Goal: Task Accomplishment & Management: Complete application form

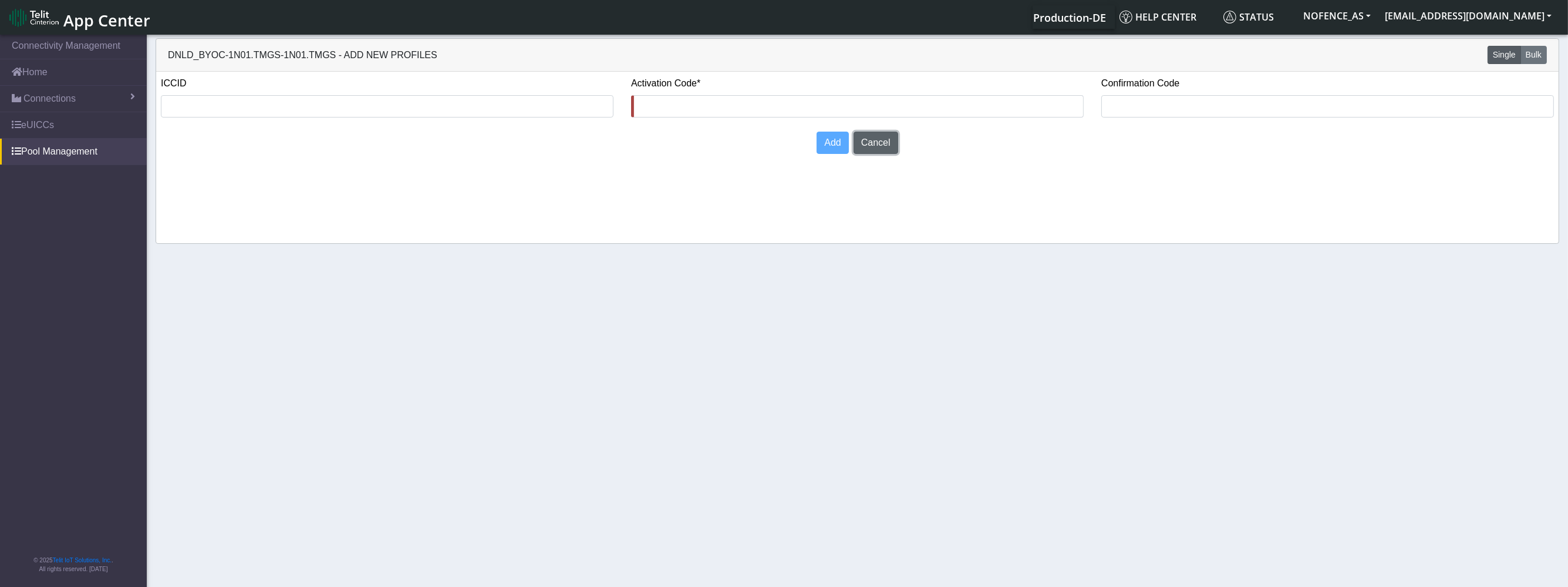
click at [865, 142] on button "Cancel" at bounding box center [875, 143] width 44 height 22
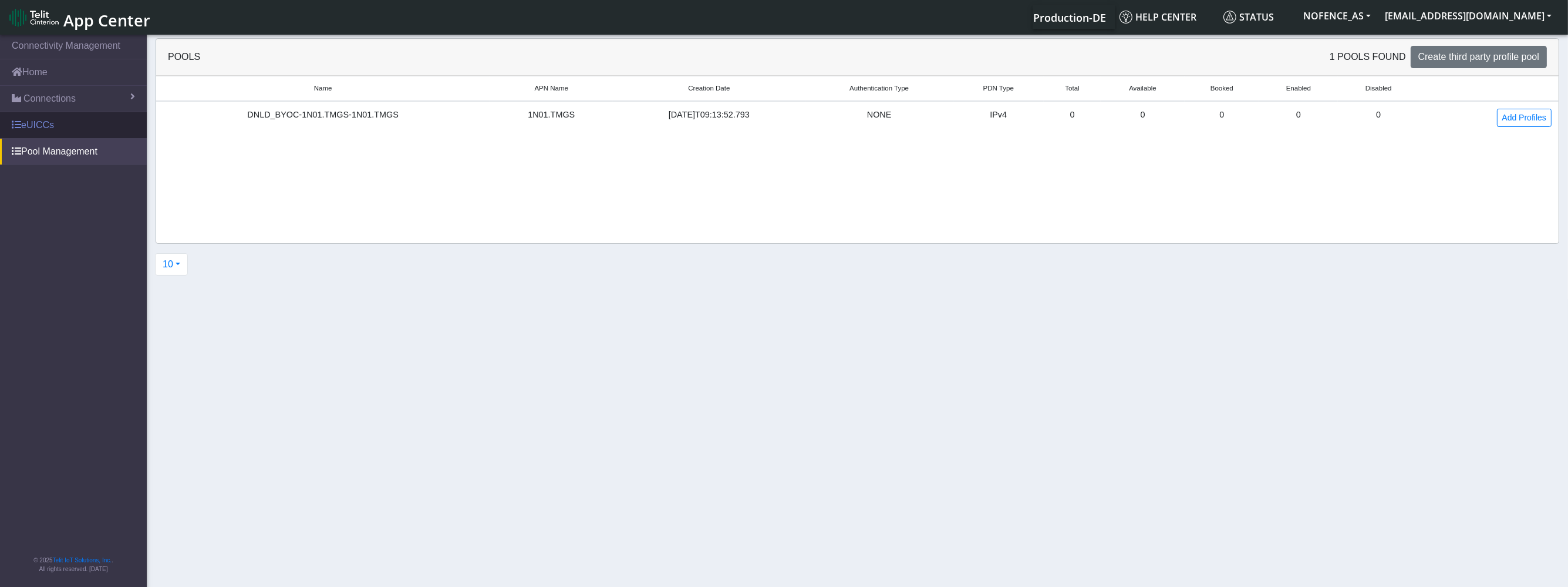
click at [105, 127] on link "eUICCs" at bounding box center [73, 125] width 147 height 26
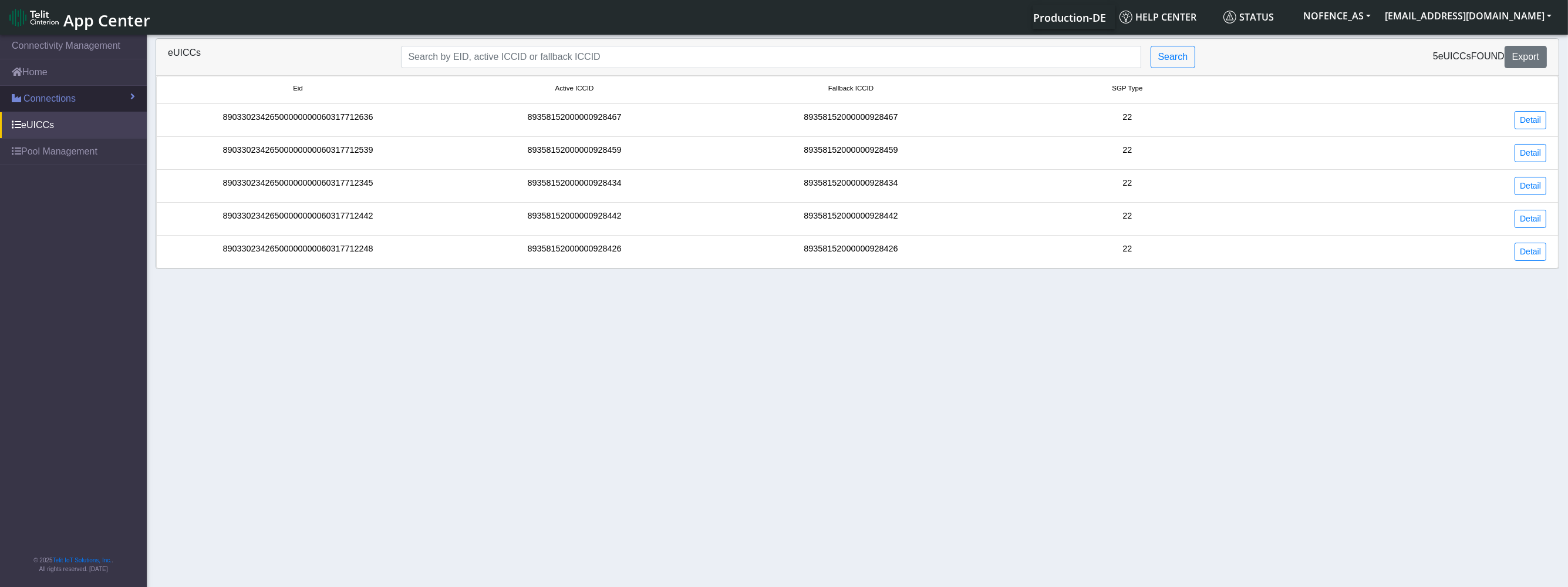
click at [104, 111] on link "Connections" at bounding box center [73, 98] width 147 height 26
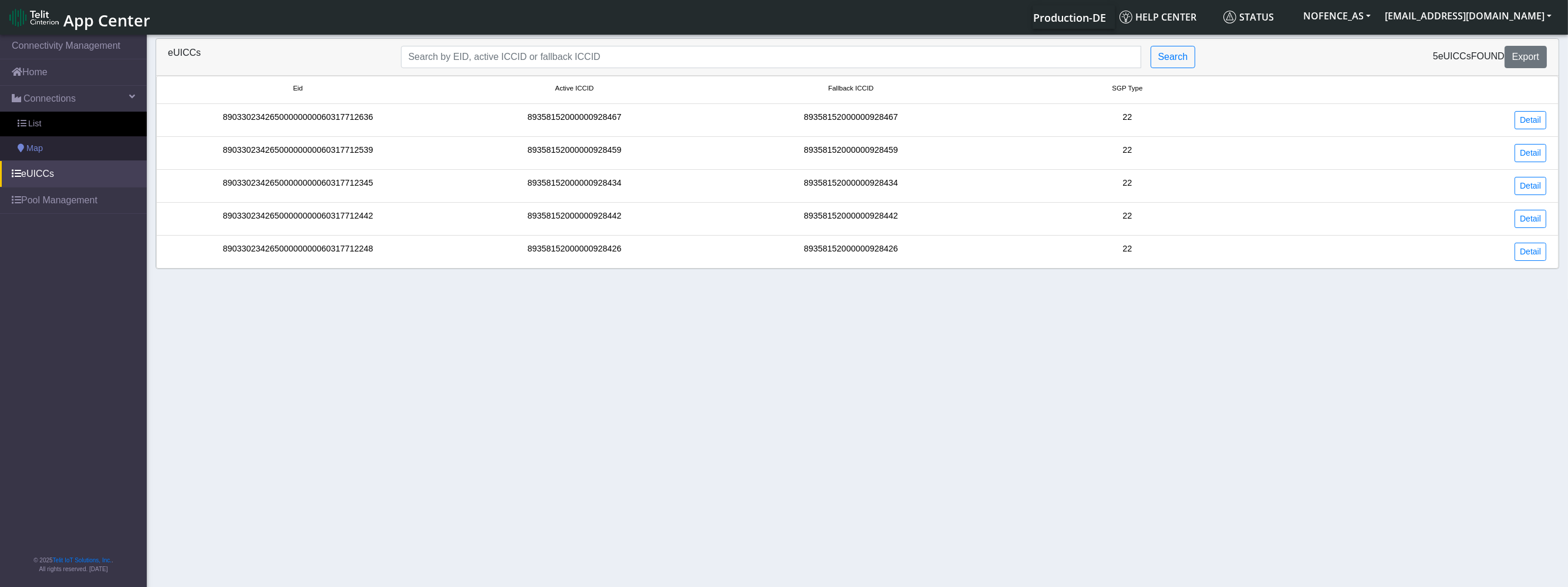
click at [81, 152] on link "Map" at bounding box center [73, 148] width 147 height 25
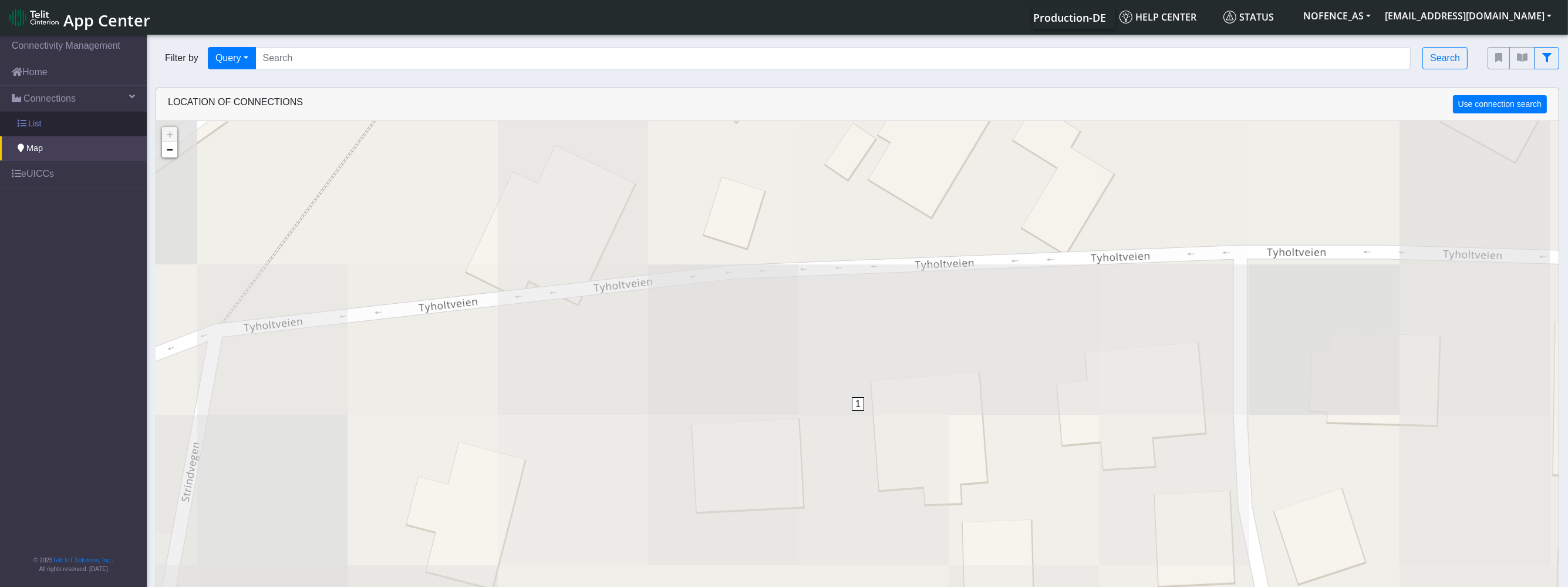
click at [79, 130] on link "List" at bounding box center [73, 124] width 147 height 25
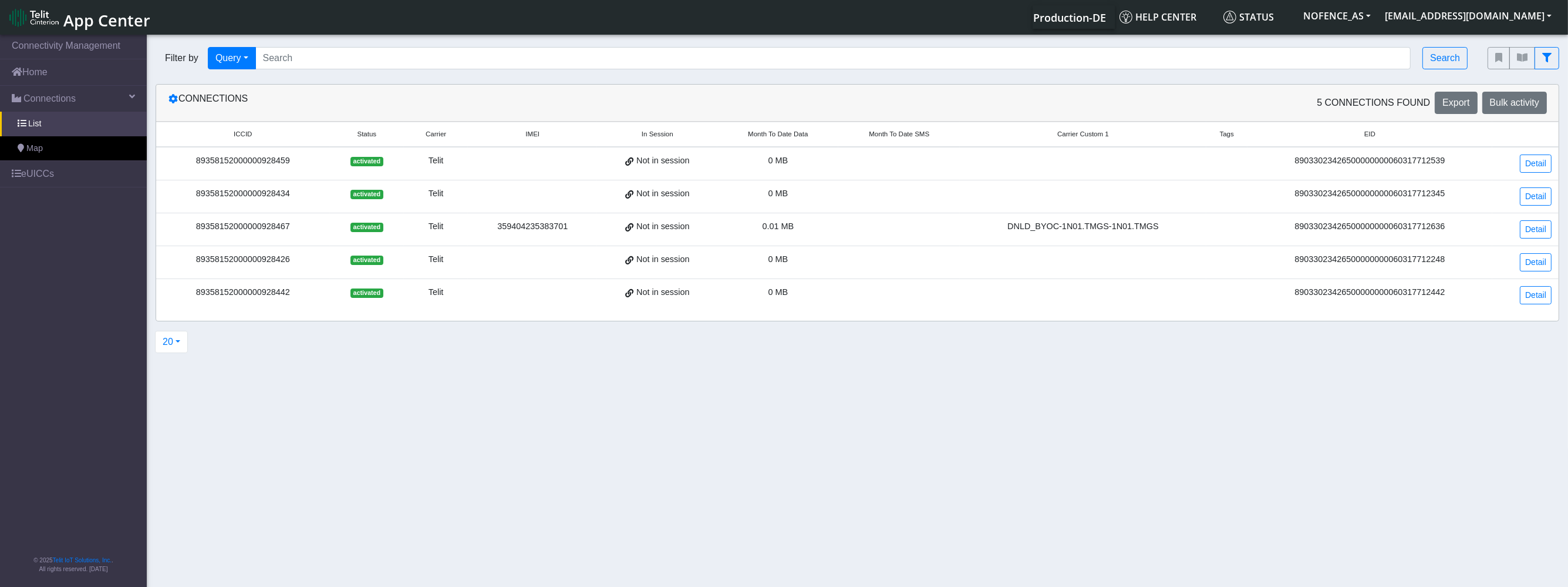
click at [566, 220] on div "359404235383701" at bounding box center [533, 226] width 115 height 13
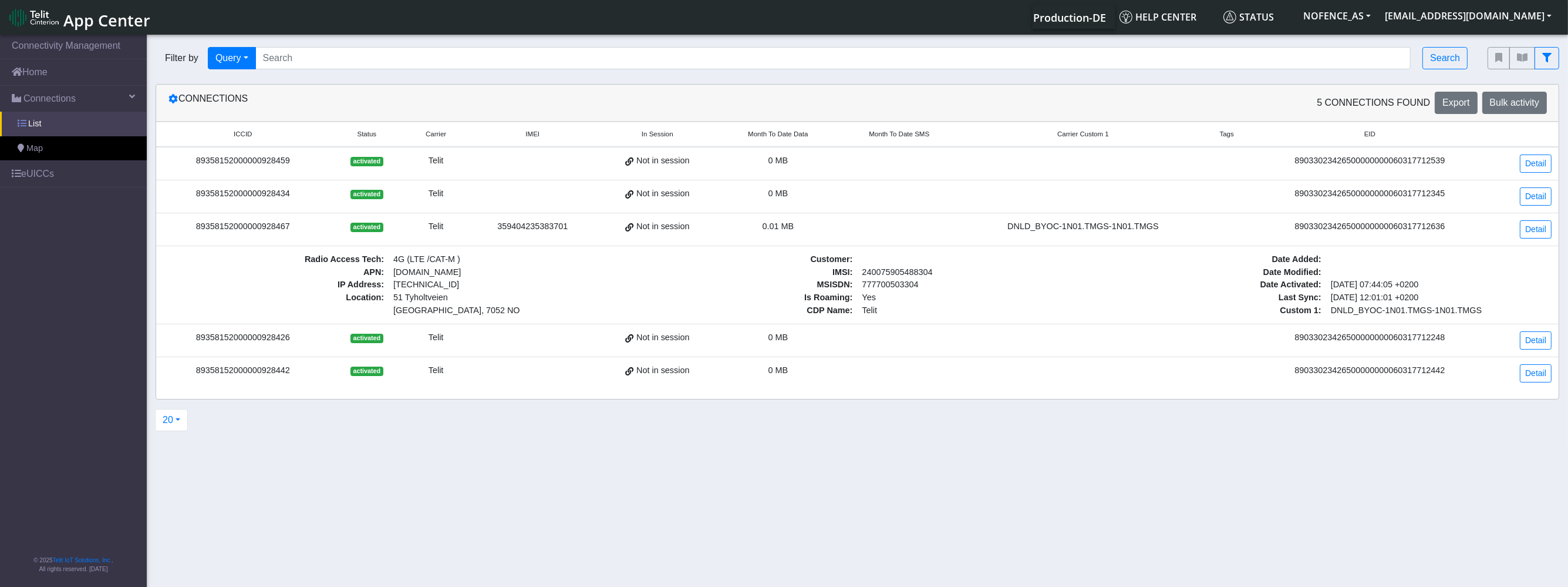
click at [46, 115] on link "List" at bounding box center [73, 124] width 147 height 25
click at [59, 88] on link "Connections" at bounding box center [73, 98] width 147 height 26
click at [59, 105] on span "Connections" at bounding box center [49, 98] width 52 height 14
click at [59, 115] on link "List" at bounding box center [73, 124] width 147 height 25
click at [53, 145] on link "Map" at bounding box center [73, 148] width 147 height 25
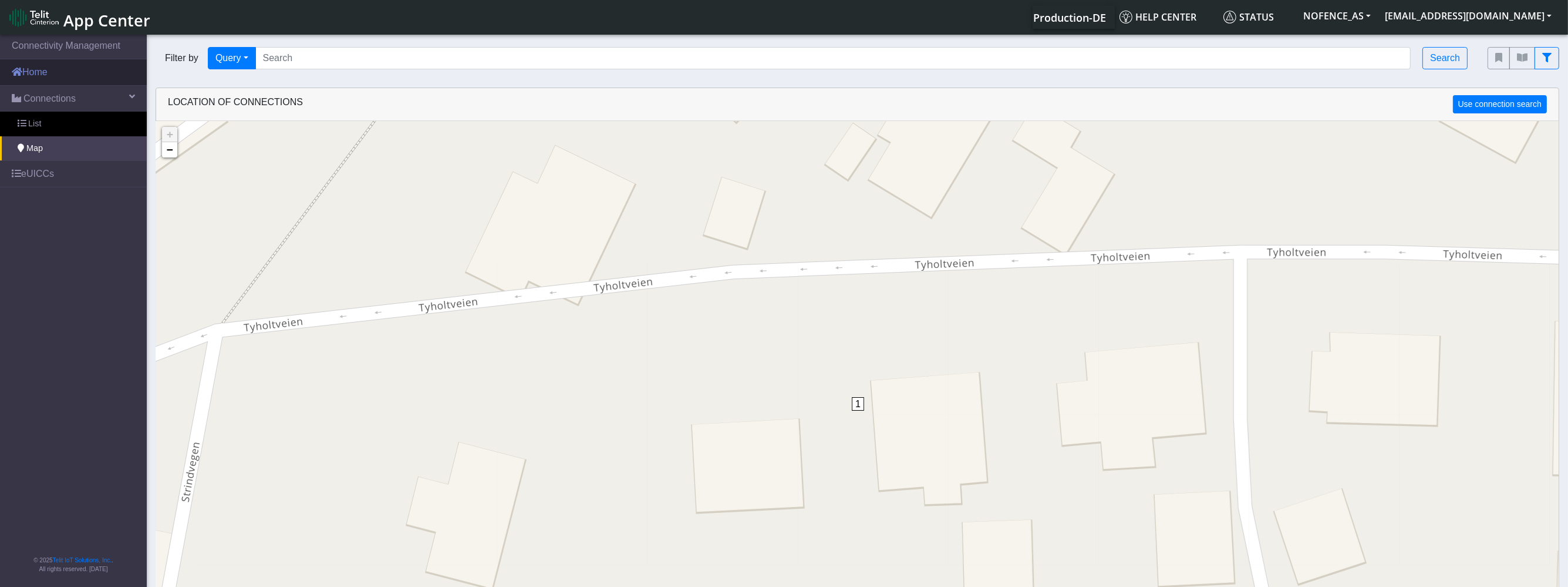
click at [63, 72] on link "Home" at bounding box center [73, 72] width 147 height 26
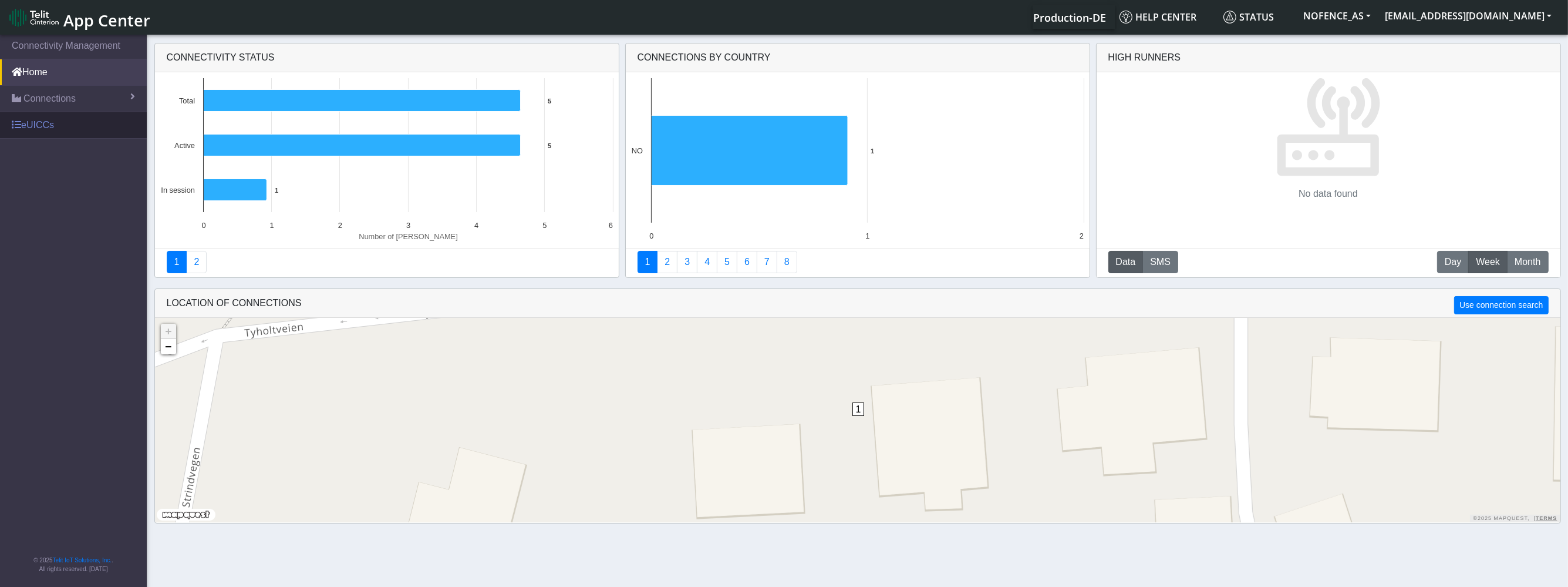
click at [50, 123] on link "eUICCs" at bounding box center [73, 125] width 147 height 26
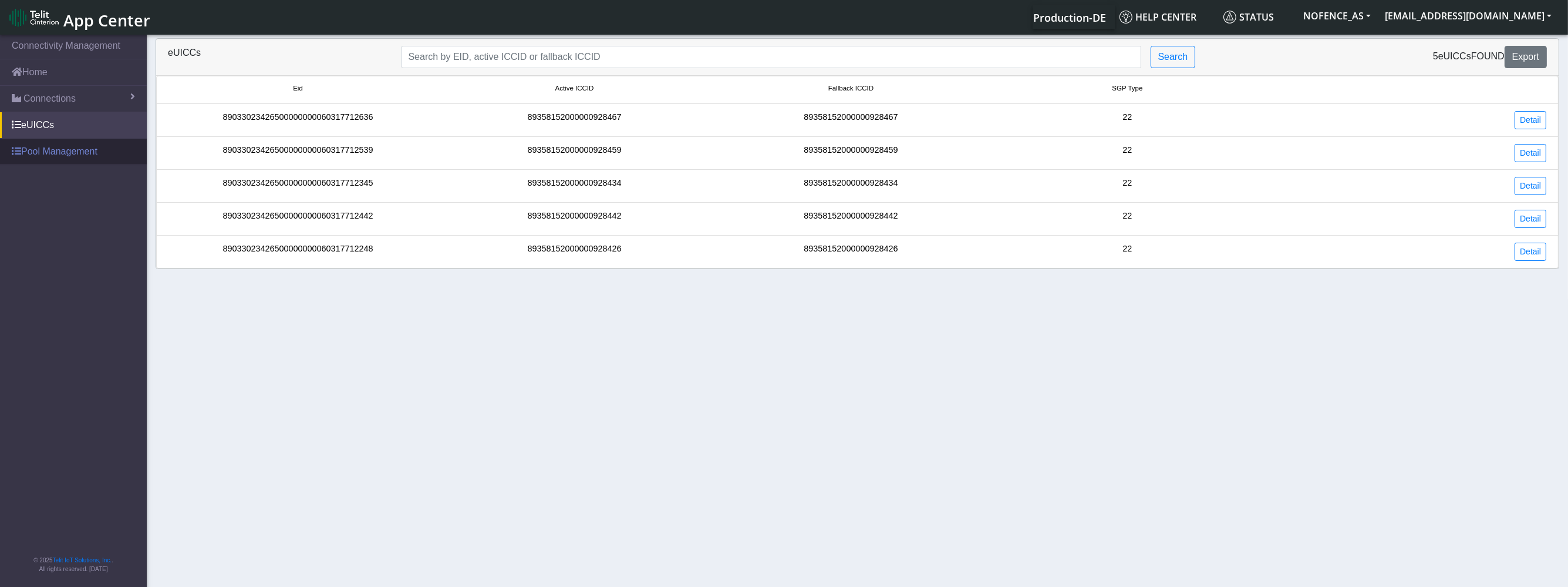
click at [55, 158] on link "Pool Management" at bounding box center [73, 151] width 147 height 26
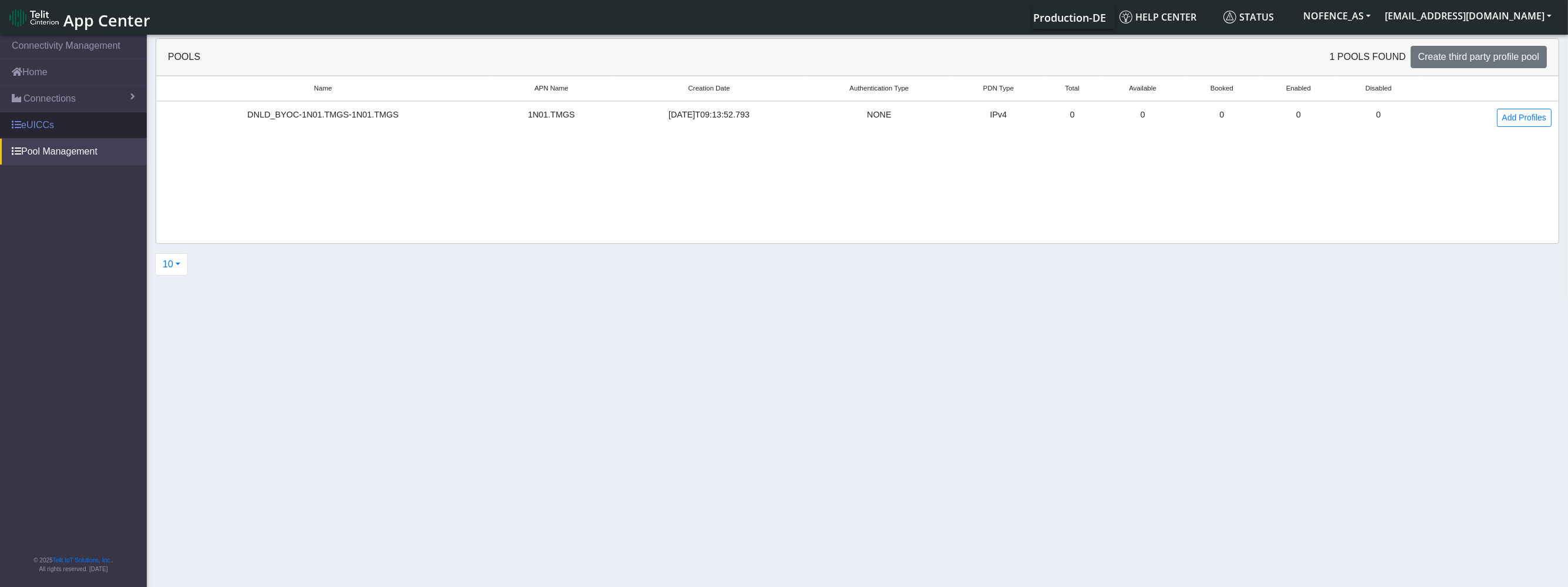
click at [105, 137] on link "eUICCs" at bounding box center [73, 125] width 147 height 26
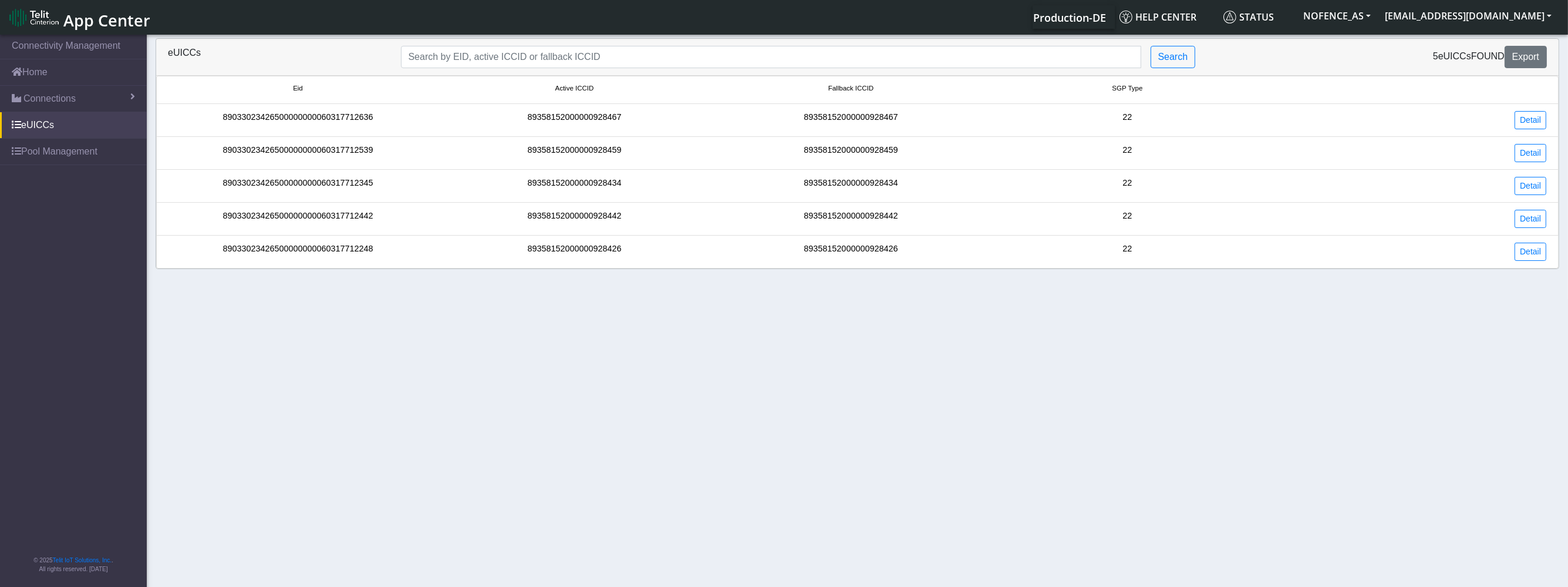
click at [445, 193] on div "89358152000000928434" at bounding box center [575, 186] width 277 height 18
click at [1533, 116] on link "Detail" at bounding box center [1530, 120] width 32 height 18
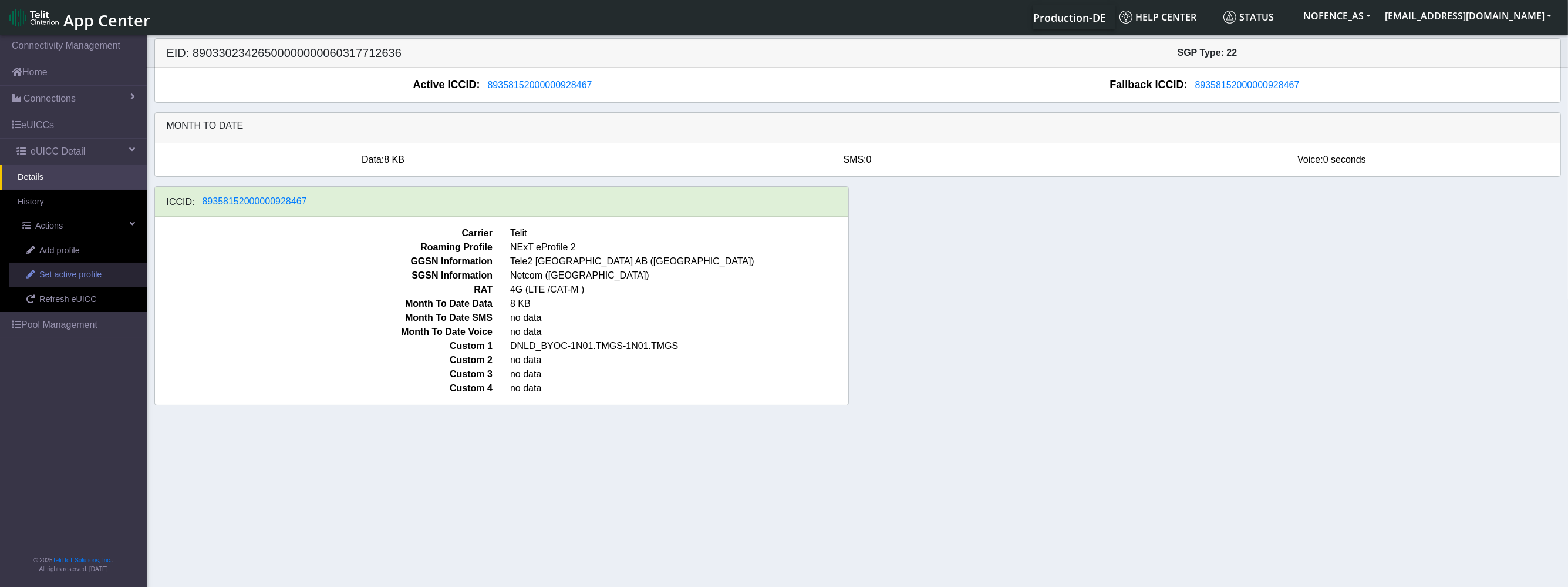
click at [86, 265] on link "Set active profile" at bounding box center [78, 274] width 138 height 25
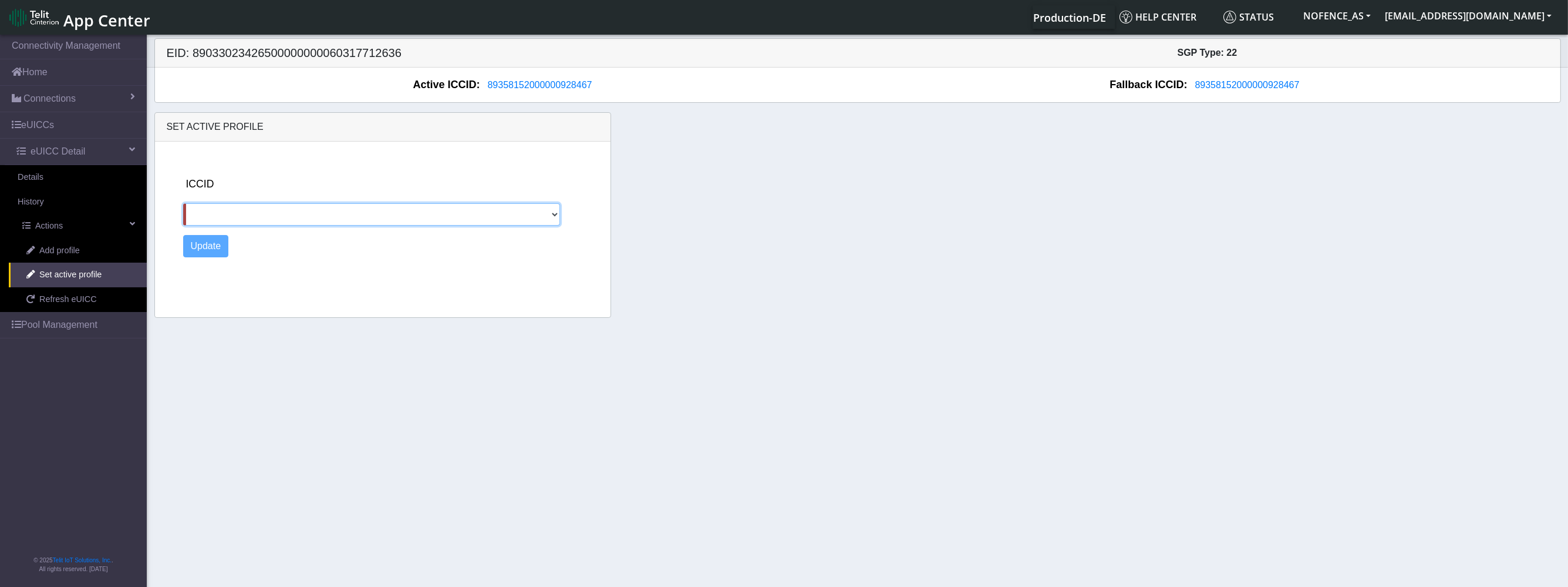
click at [221, 208] on select at bounding box center [372, 214] width 377 height 22
click at [87, 245] on section "Connectivity Management Home Connections List Map eUICCs eUICC Detail Details H…" at bounding box center [784, 311] width 1568 height 559
click at [80, 248] on link "Add profile" at bounding box center [78, 250] width 138 height 25
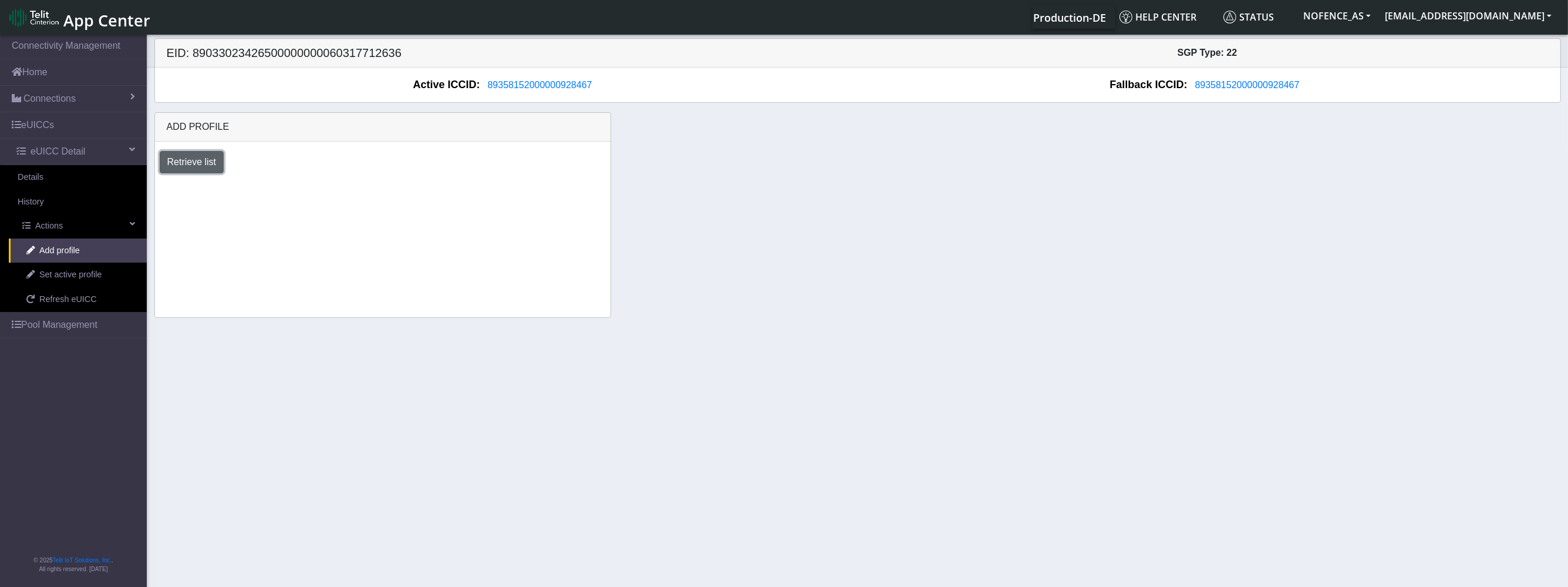
click at [194, 164] on button "Retrieve list" at bounding box center [192, 162] width 65 height 22
select select "6c03ca72-ef63-4261-9d33-5bb37ce75665"
click at [159, 183] on select "Select profile to add DNLD_BYOC-1N01.TMGS-1N01.TMGS" at bounding box center [259, 194] width 198 height 22
click at [381, 189] on button "Add" at bounding box center [388, 194] width 32 height 22
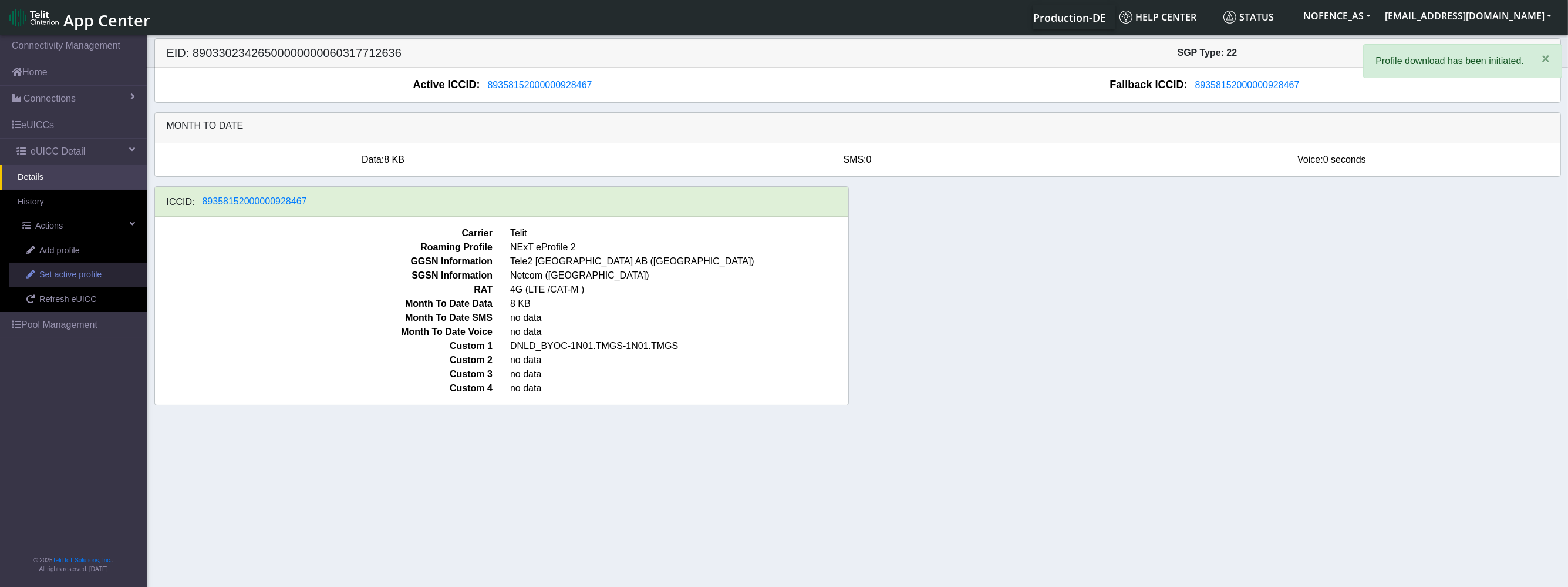
click at [89, 272] on span "Set active profile" at bounding box center [70, 275] width 63 height 13
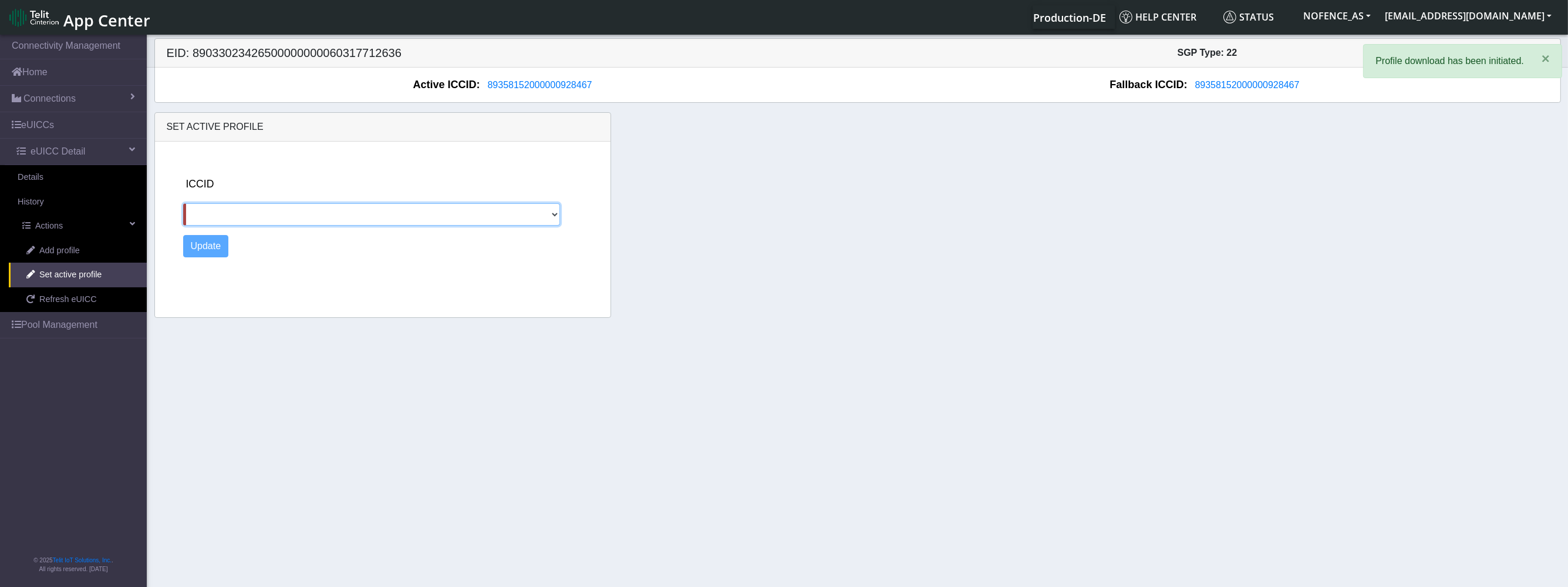
click at [209, 214] on select at bounding box center [372, 214] width 377 height 22
click at [215, 213] on select at bounding box center [372, 214] width 377 height 22
click at [224, 176] on div "ICCID" at bounding box center [393, 201] width 419 height 49
click at [98, 257] on link "Add profile" at bounding box center [78, 250] width 138 height 25
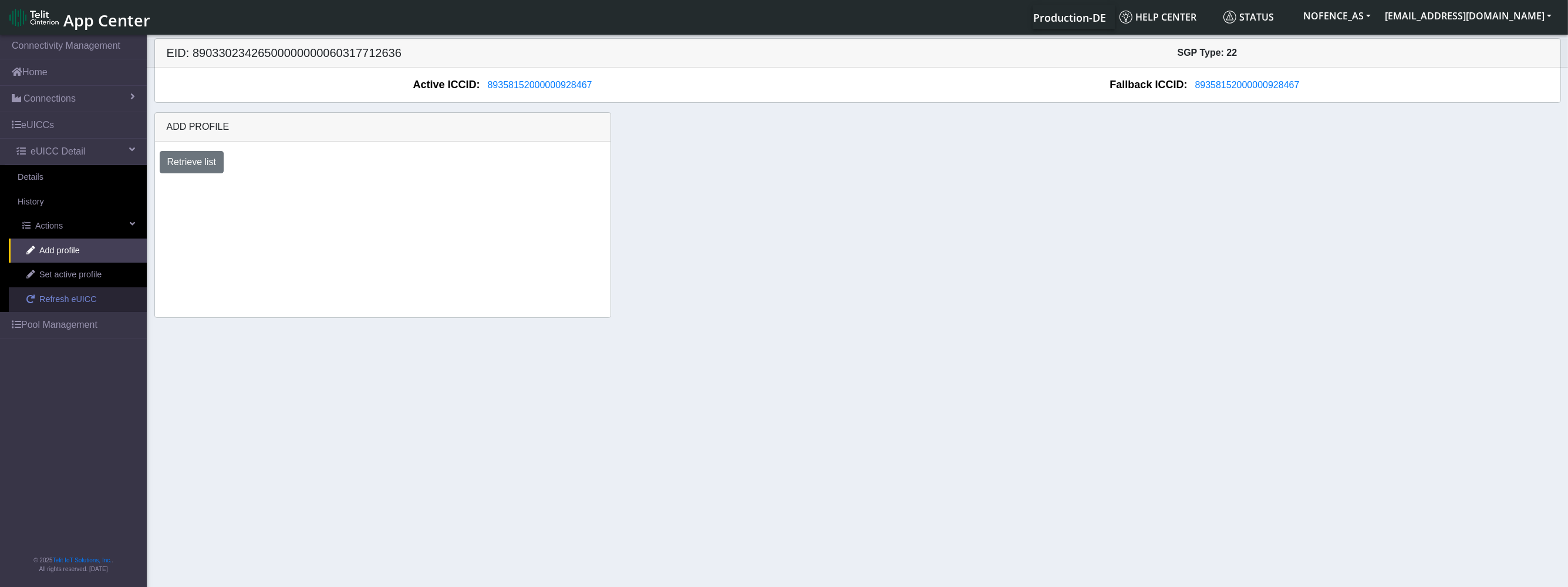
click at [98, 299] on link "Refresh eUICC" at bounding box center [78, 299] width 138 height 25
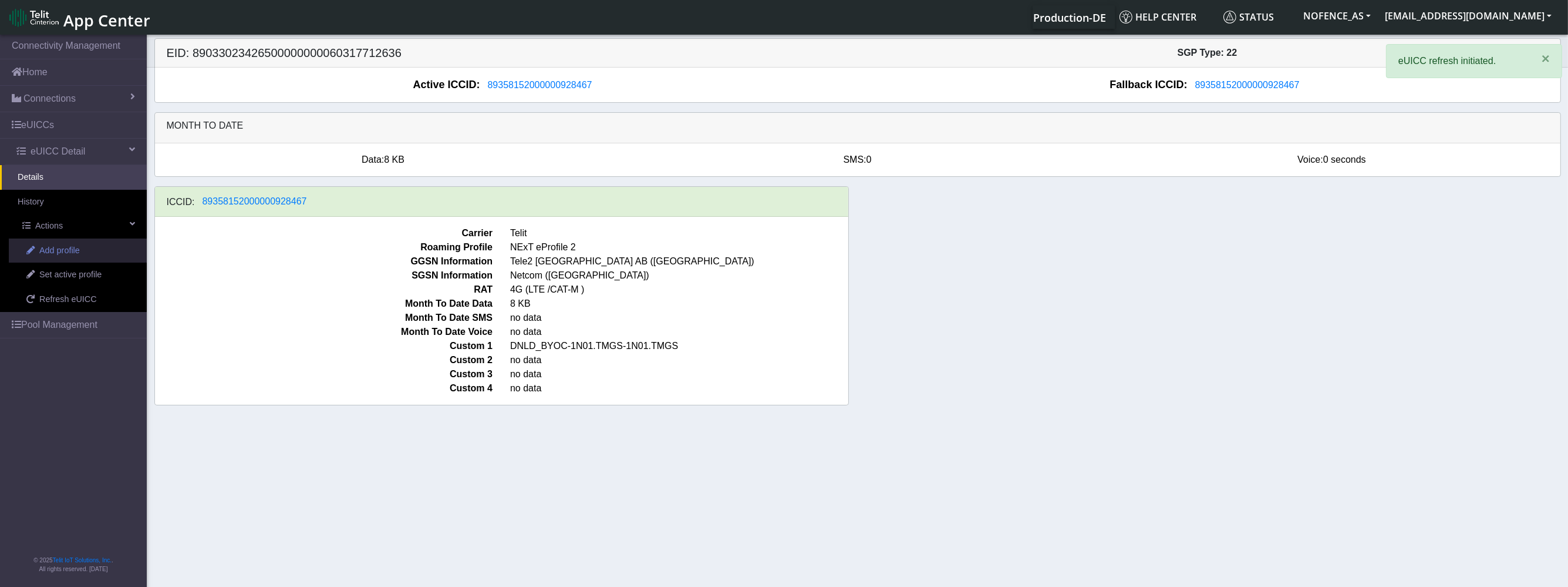
click at [89, 257] on link "Add profile" at bounding box center [78, 250] width 138 height 25
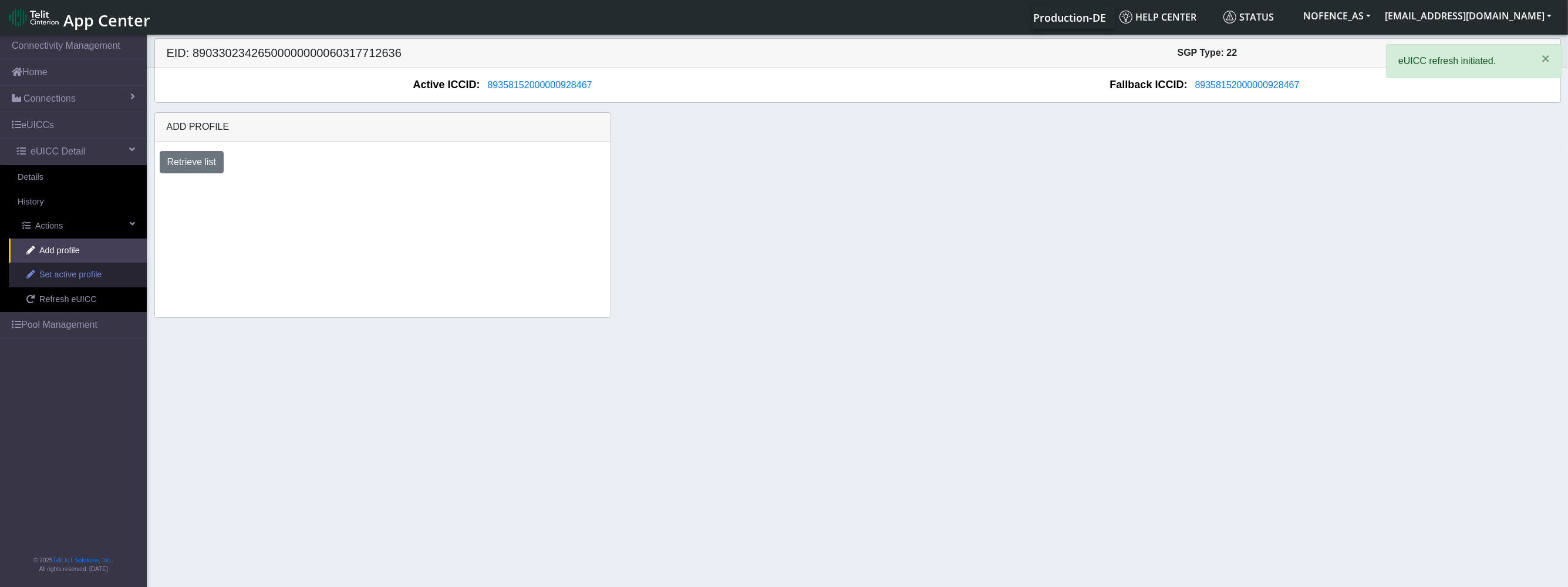
click at [97, 277] on span "Set active profile" at bounding box center [70, 275] width 63 height 13
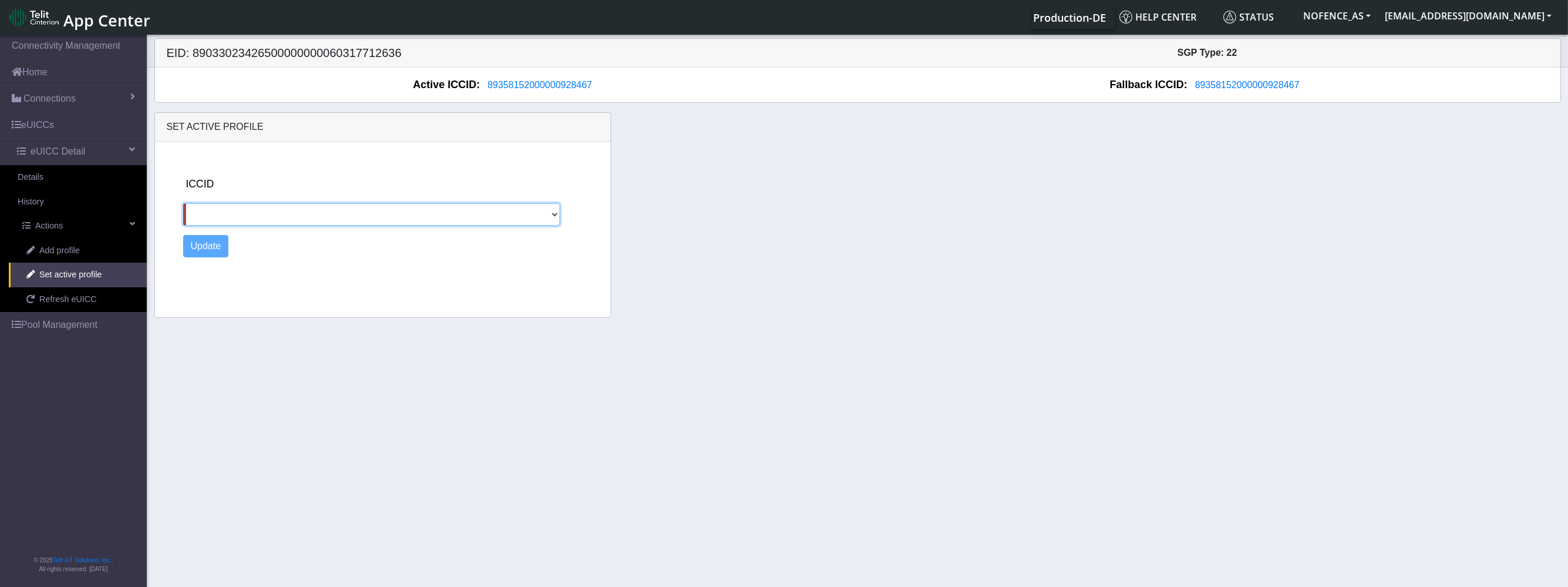
click at [221, 212] on select at bounding box center [372, 214] width 377 height 22
click at [46, 219] on section "Connectivity Management Home Connections List Map eUICCs eUICC Detail Details H…" at bounding box center [784, 311] width 1568 height 559
click at [53, 198] on link "History" at bounding box center [73, 202] width 147 height 25
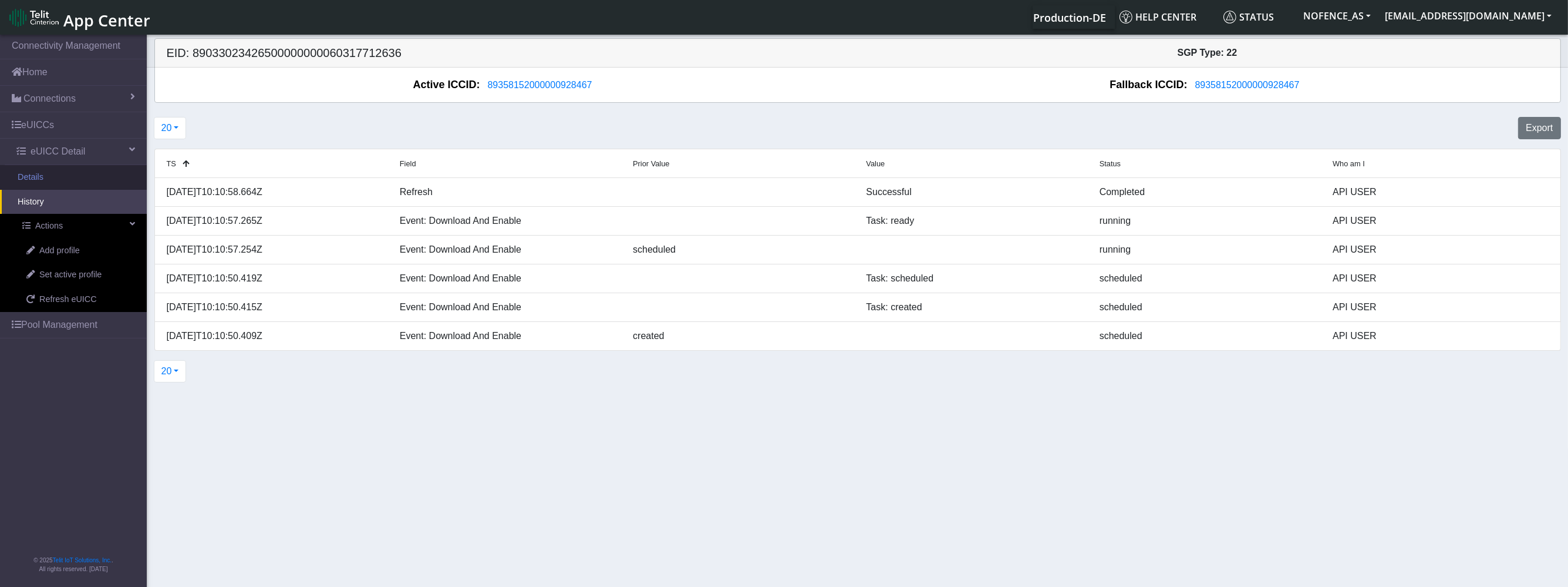
click at [65, 174] on link "Details" at bounding box center [73, 177] width 147 height 25
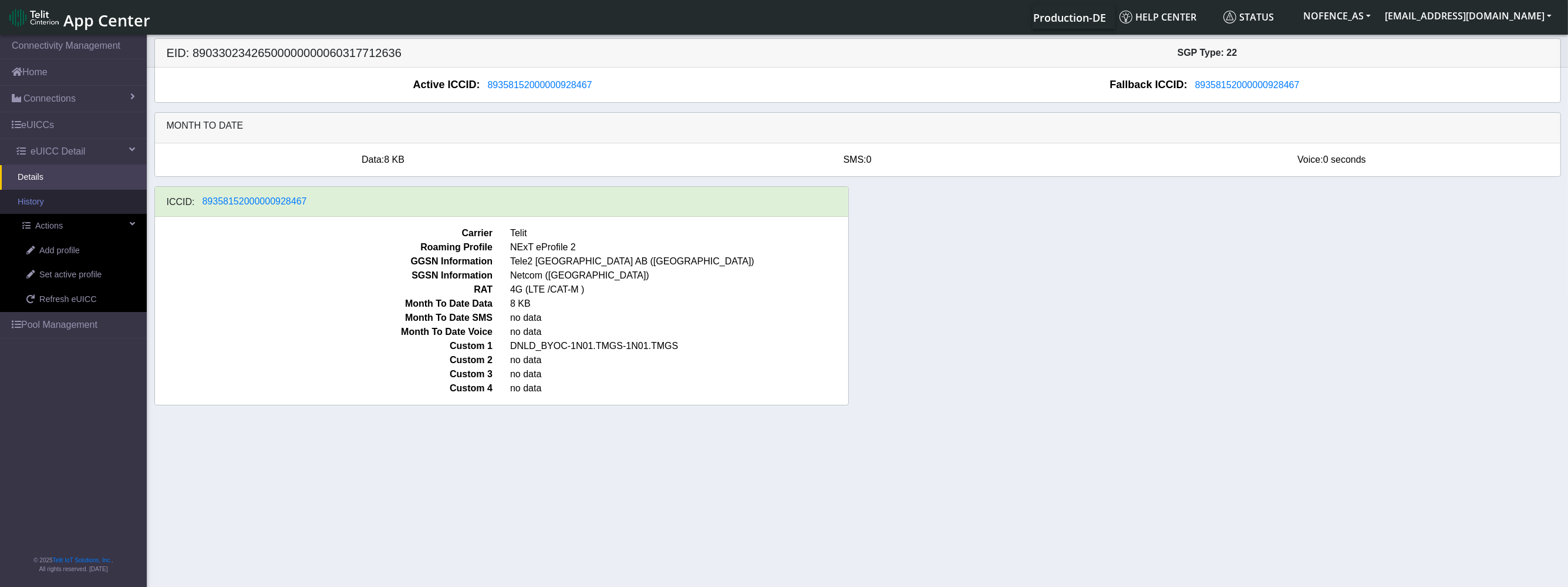
click at [78, 205] on link "History" at bounding box center [73, 202] width 147 height 25
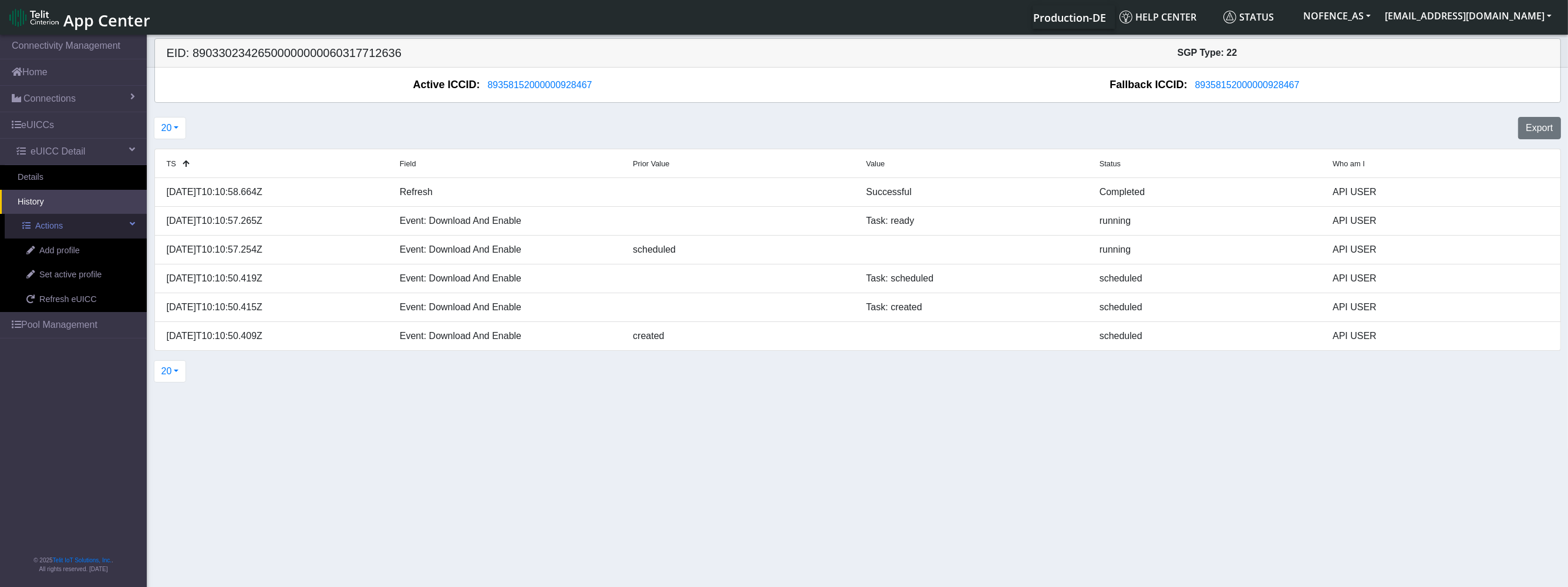
click at [70, 235] on link "Actions" at bounding box center [76, 226] width 142 height 25
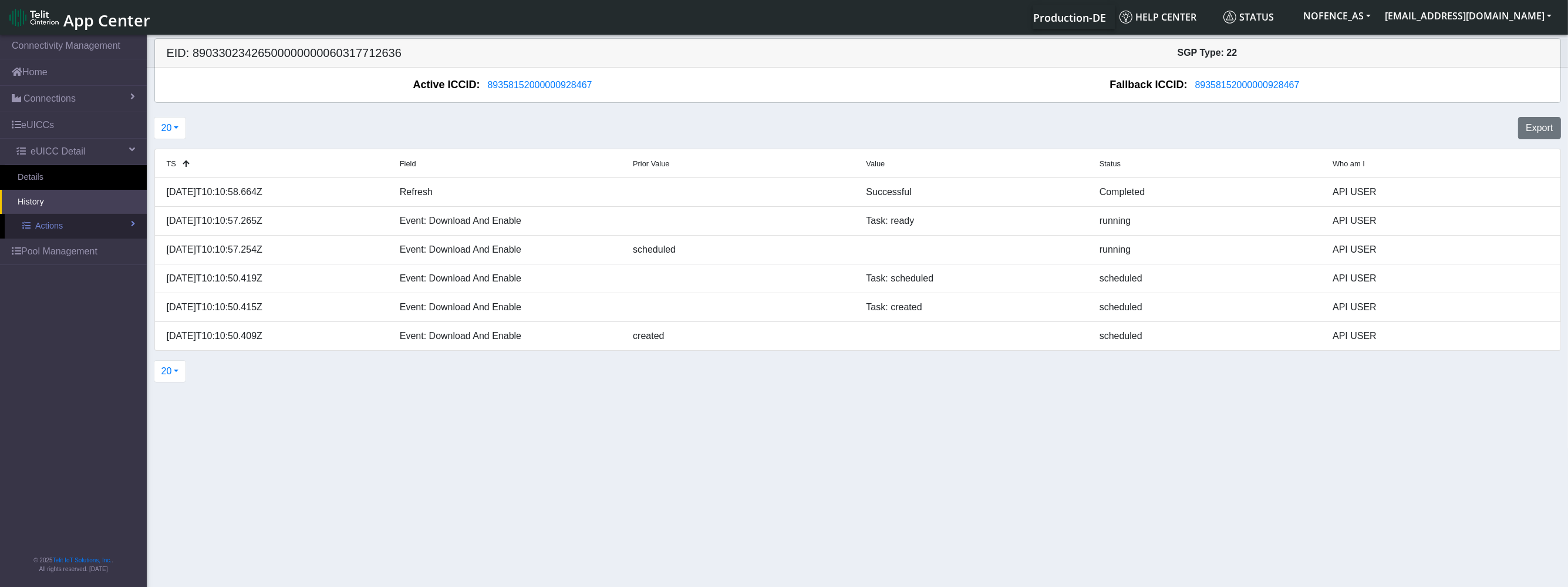
click at [70, 235] on link "Actions" at bounding box center [76, 226] width 142 height 25
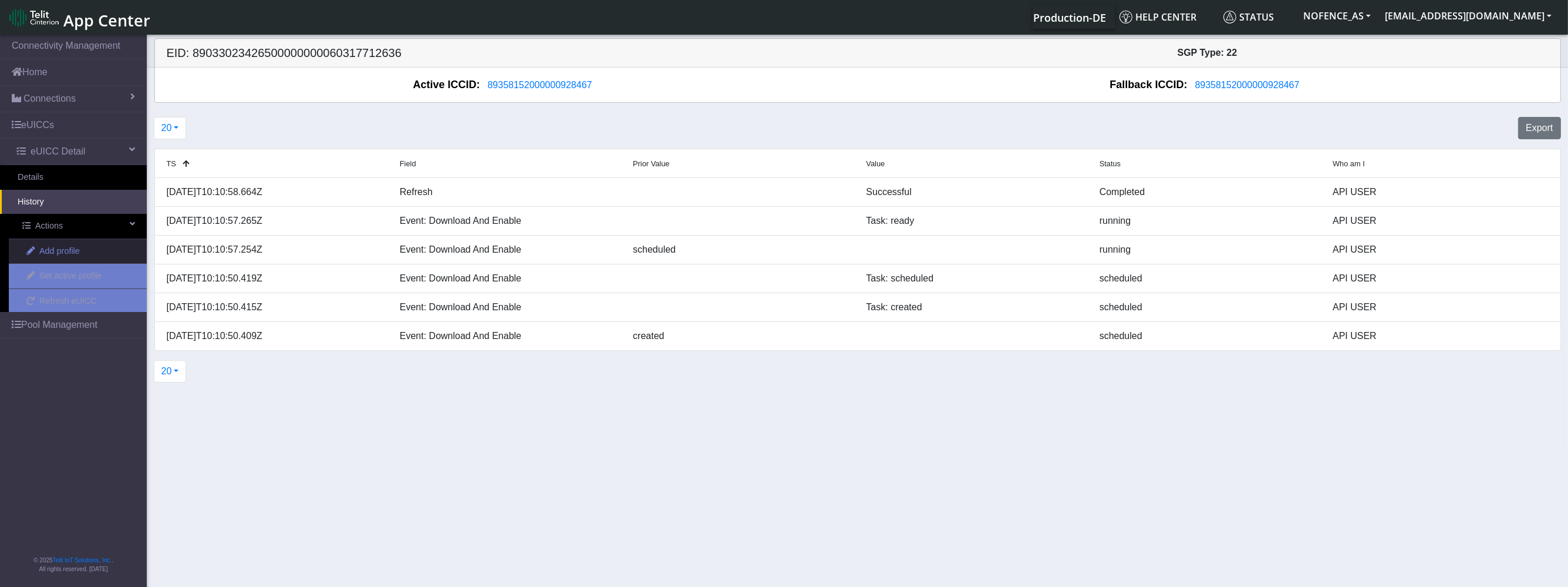
click at [70, 247] on span "Add profile" at bounding box center [60, 251] width 41 height 13
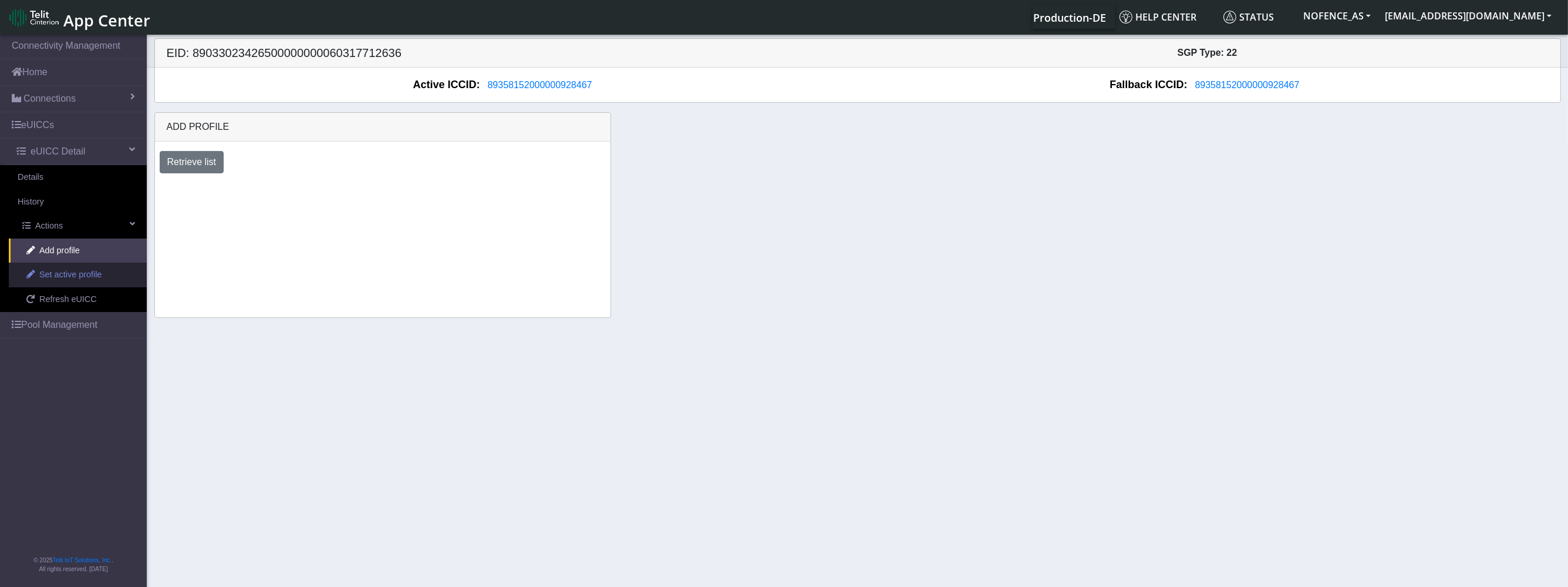
click at [72, 272] on span "Set active profile" at bounding box center [70, 275] width 63 height 13
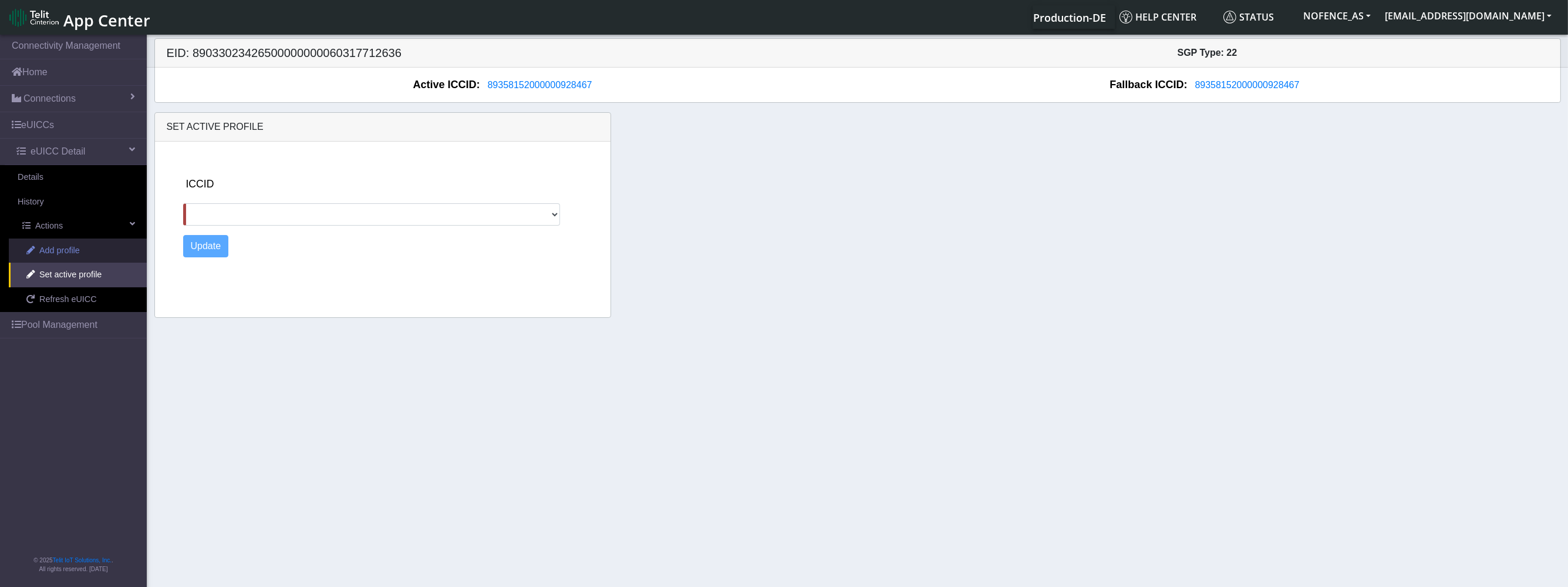
click at [84, 248] on link "Add profile" at bounding box center [78, 250] width 138 height 25
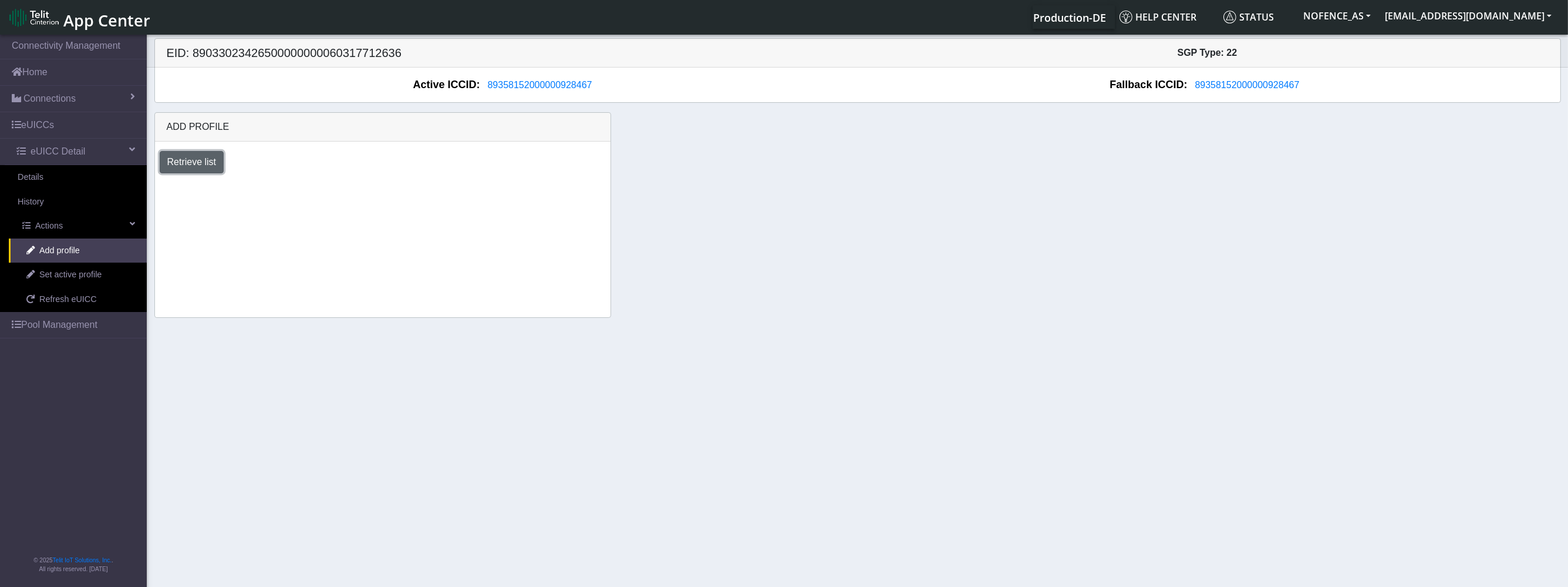
click at [201, 163] on button "Retrieve list" at bounding box center [192, 162] width 65 height 22
click at [204, 188] on select "Select profile to add DNLD_BYOC-1N01.TMGS-1N01.TMGS" at bounding box center [259, 194] width 198 height 22
click at [112, 271] on link "Set active profile" at bounding box center [78, 274] width 138 height 25
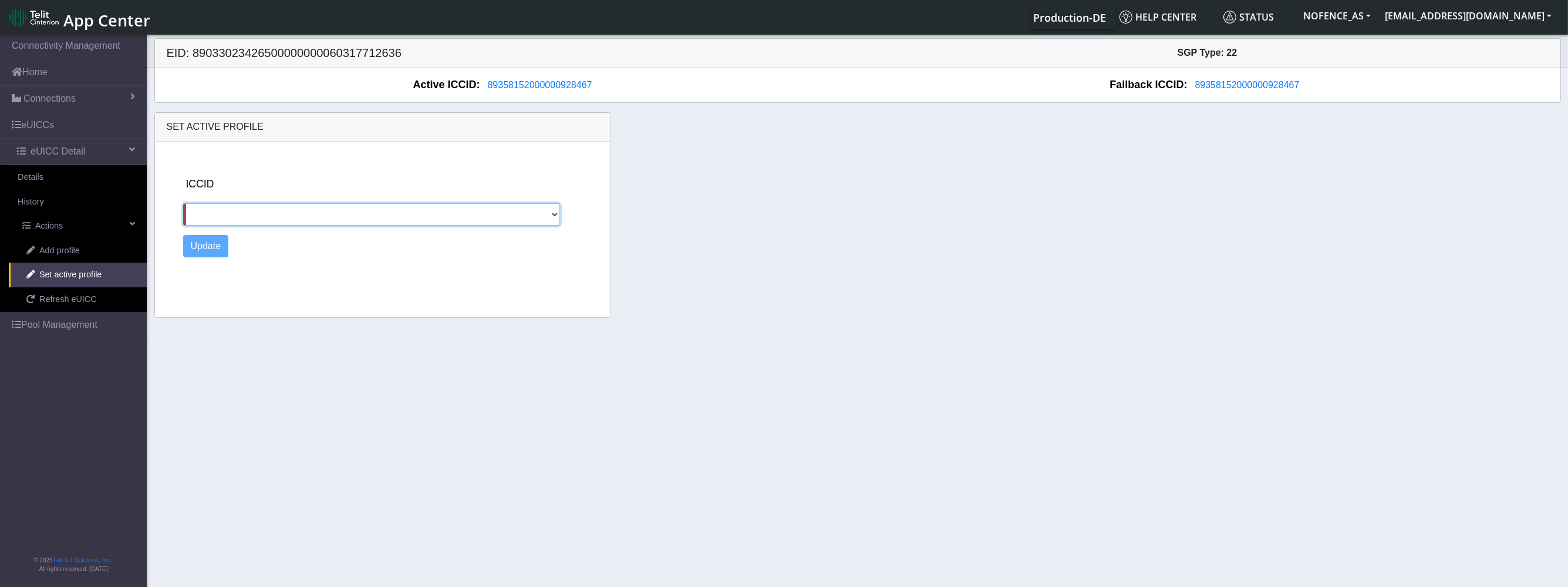
click at [276, 209] on select at bounding box center [372, 214] width 377 height 22
click at [100, 292] on link "Refresh eUICC" at bounding box center [78, 299] width 138 height 25
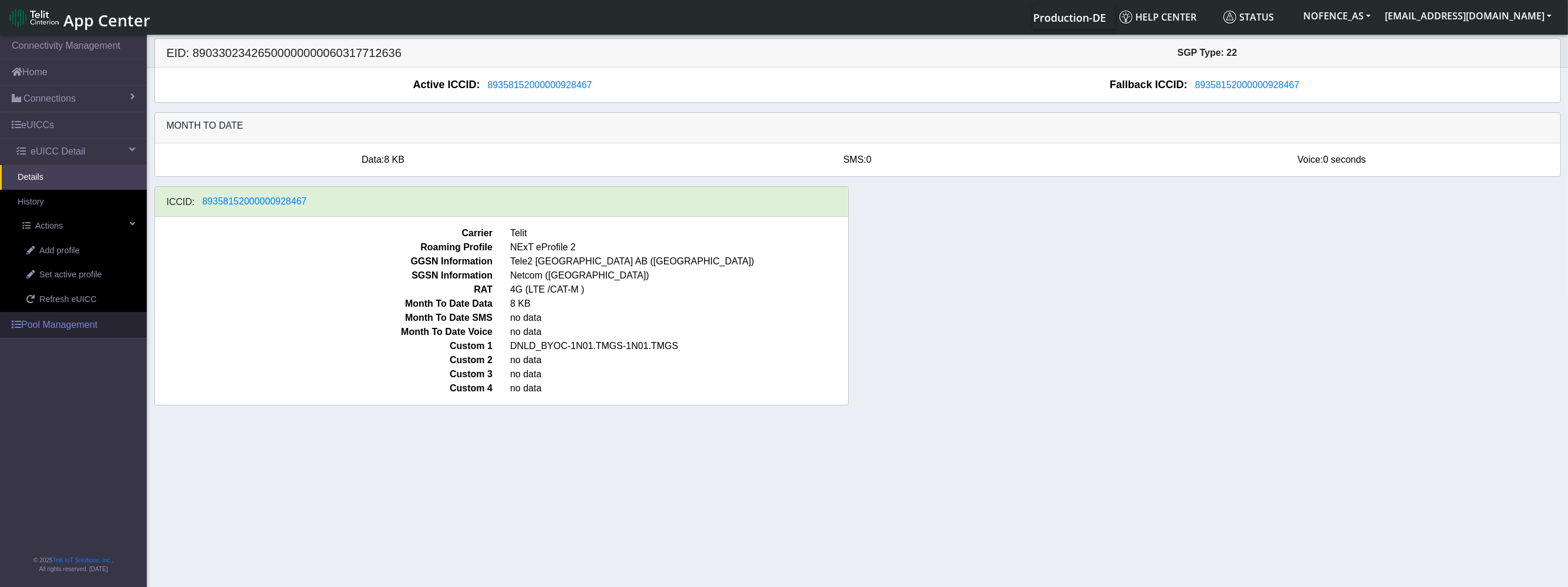
click at [109, 323] on link "Pool Management" at bounding box center [73, 325] width 147 height 26
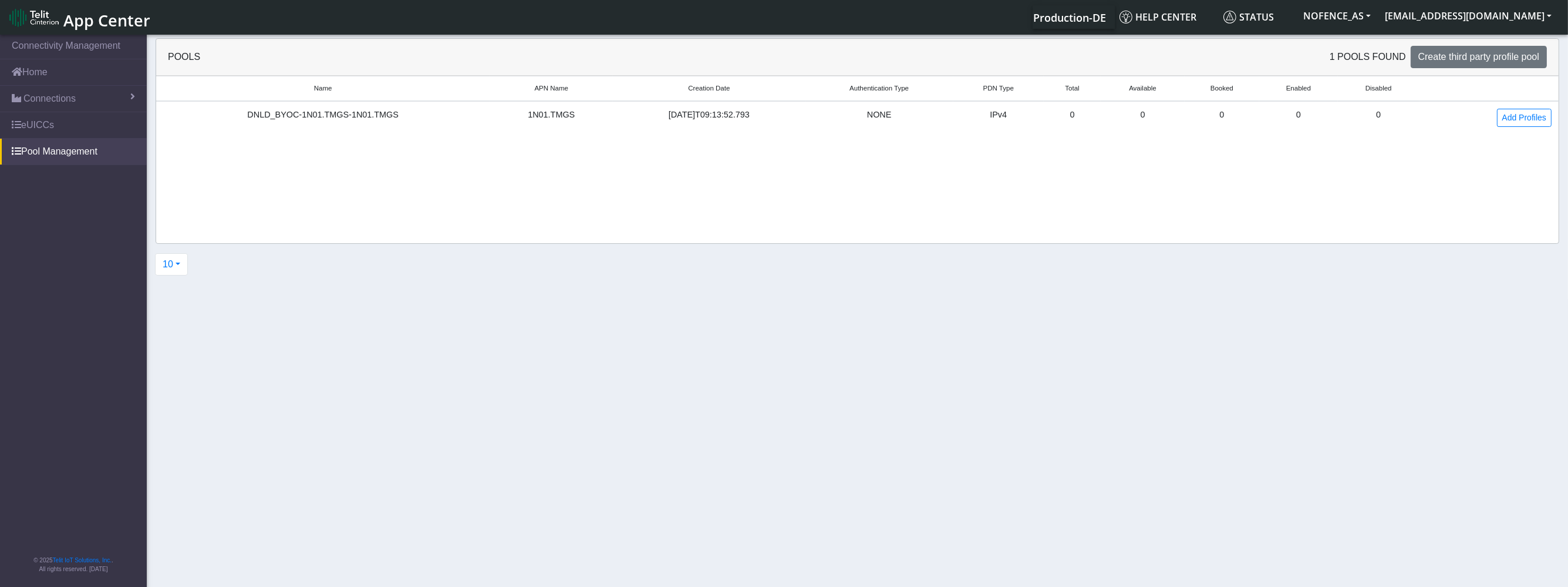
click at [1174, 116] on td "0" at bounding box center [1142, 117] width 84 height 33
click at [1169, 112] on td "0" at bounding box center [1142, 117] width 84 height 33
drag, startPoint x: 1151, startPoint y: 113, endPoint x: 1064, endPoint y: 113, distance: 87.0
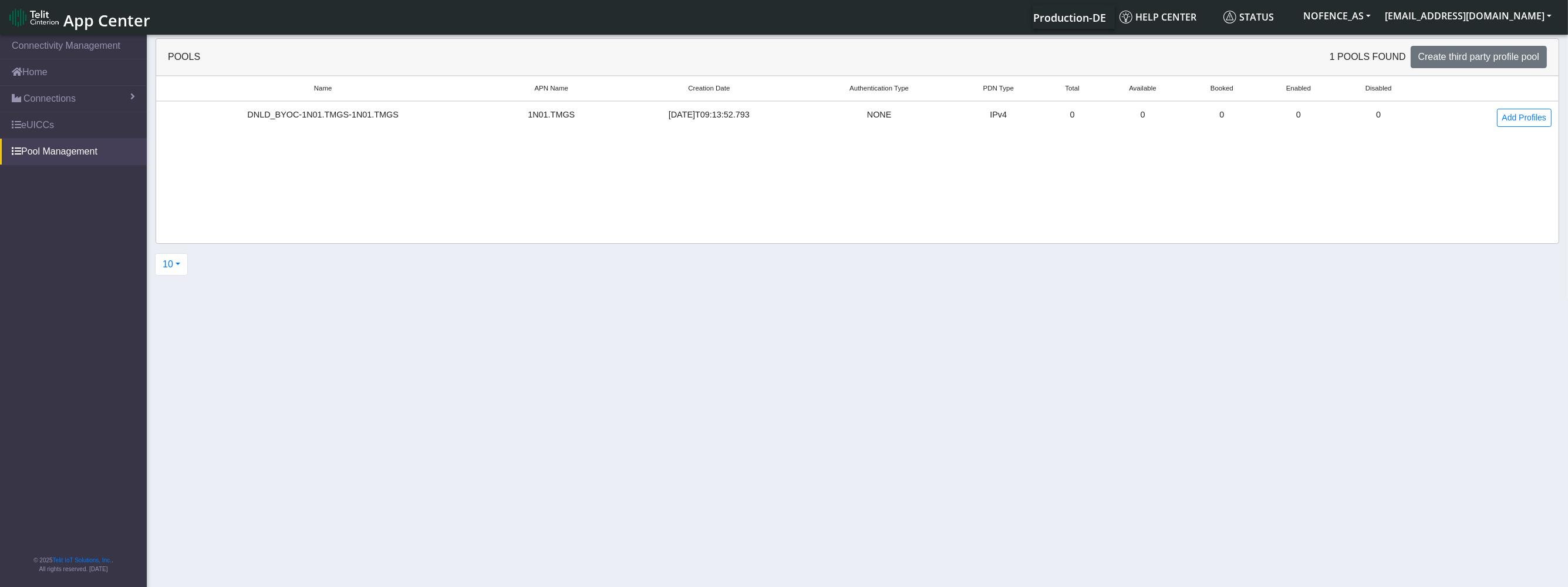
click at [1121, 116] on td "0" at bounding box center [1142, 117] width 84 height 33
drag, startPoint x: 1064, startPoint y: 113, endPoint x: 1024, endPoint y: 115, distance: 40.0
click at [1024, 115] on tr "DNLD_BYOC-1N01.TMGS-1N01.TMGS 1N01.TMGS [DATE]T09:13:52.793 NONE IPv4 0 0 0 0 0…" at bounding box center [857, 117] width 1402 height 33
click at [650, 110] on div "[DATE]T09:13:52.793" at bounding box center [708, 115] width 178 height 13
click at [1513, 120] on link "Add Profiles" at bounding box center [1524, 118] width 55 height 18
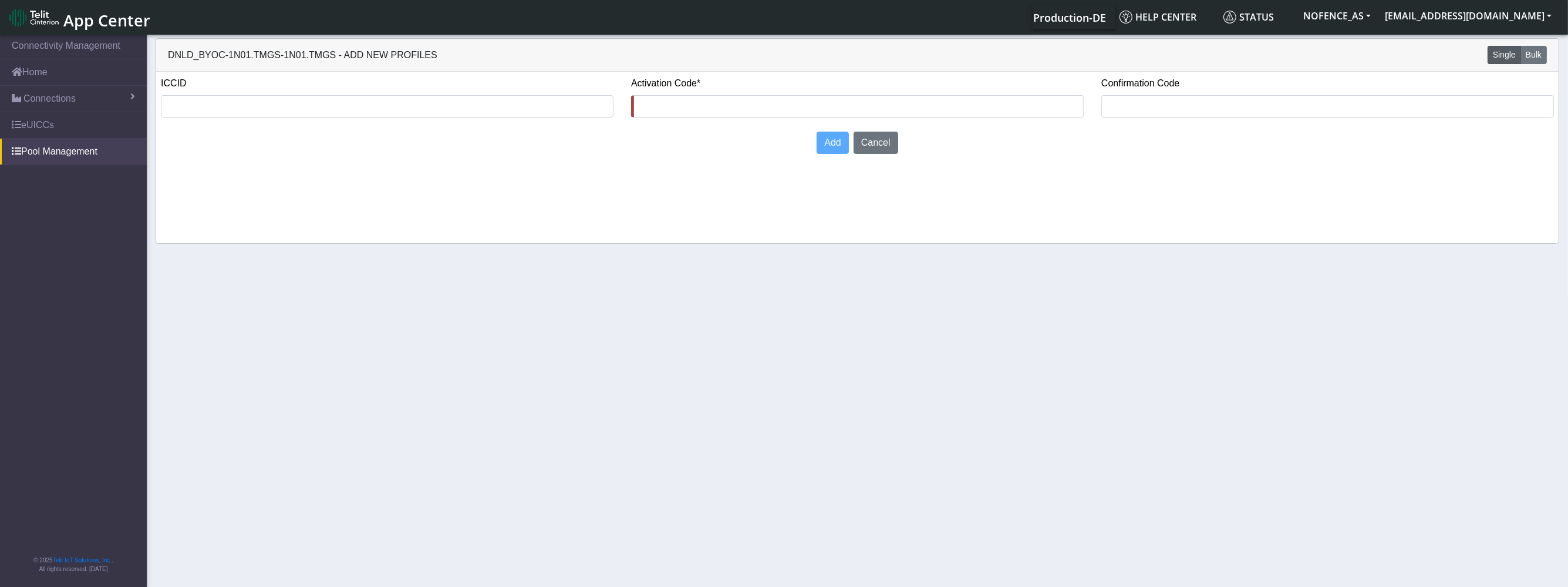
click at [873, 130] on div "Add Cancel" at bounding box center [856, 142] width 103 height 32
click at [870, 134] on button "Cancel" at bounding box center [875, 143] width 44 height 22
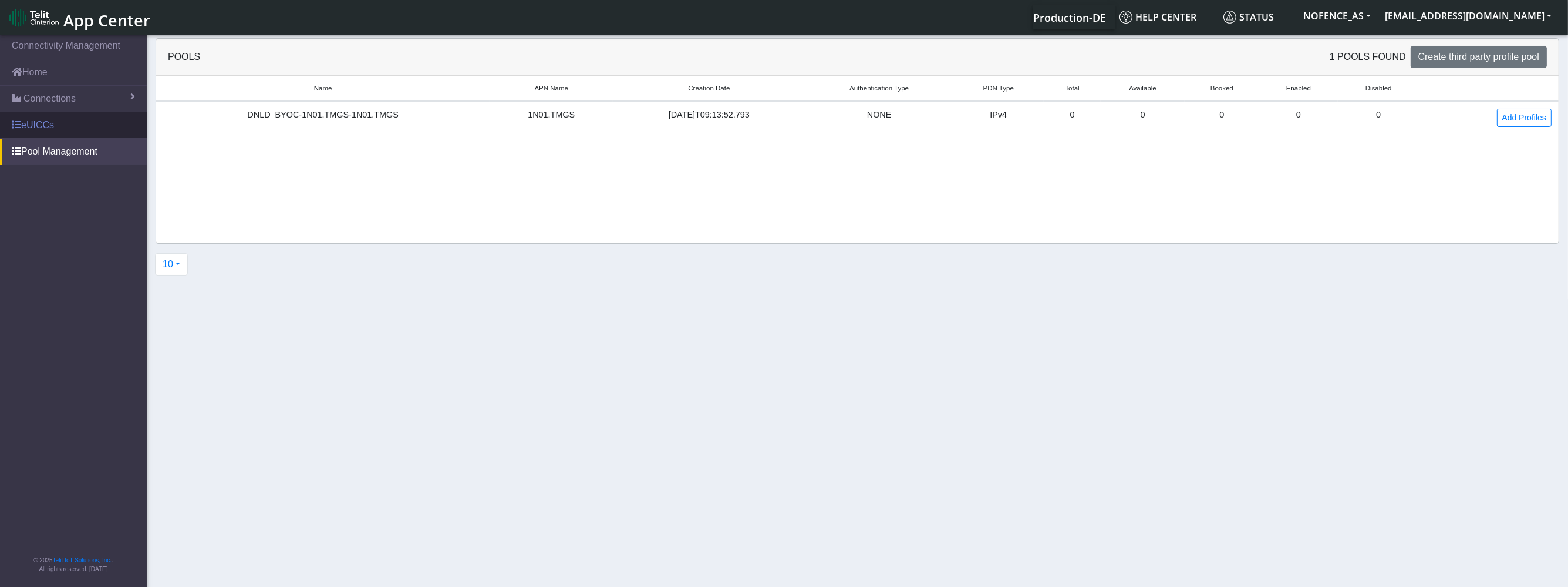
click at [69, 115] on link "eUICCs" at bounding box center [73, 125] width 147 height 26
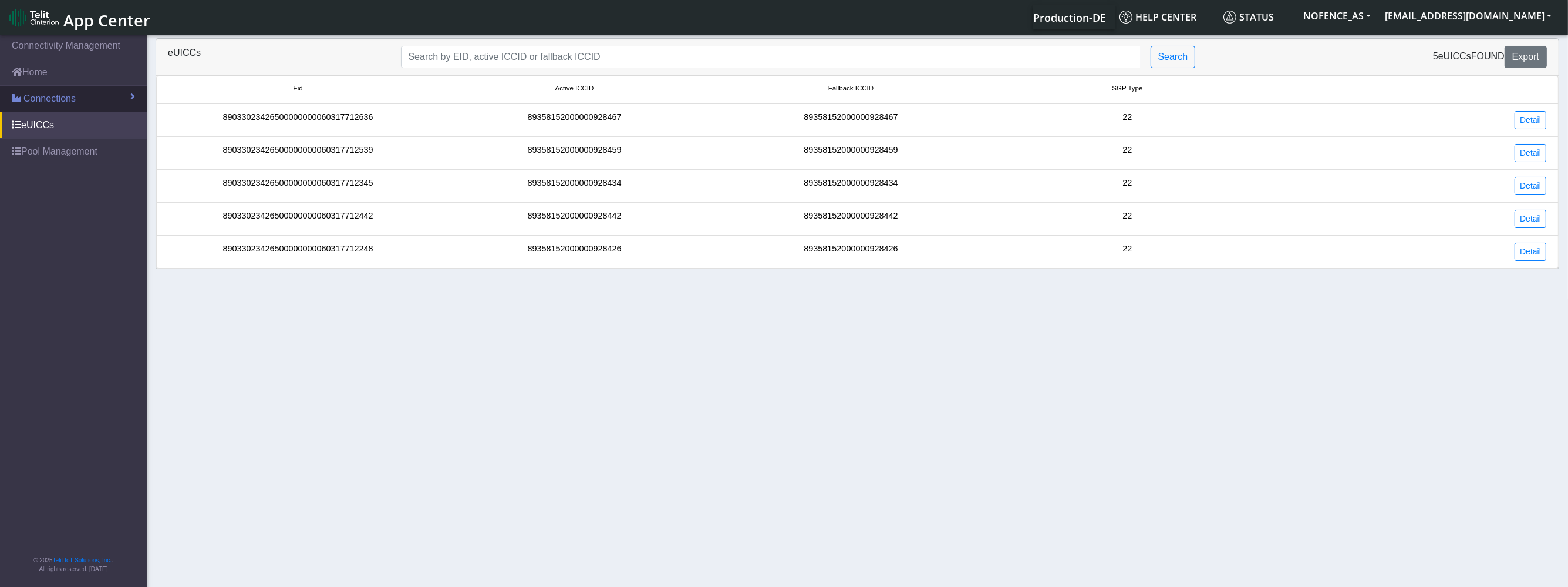
click at [83, 91] on link "Connections" at bounding box center [73, 98] width 147 height 26
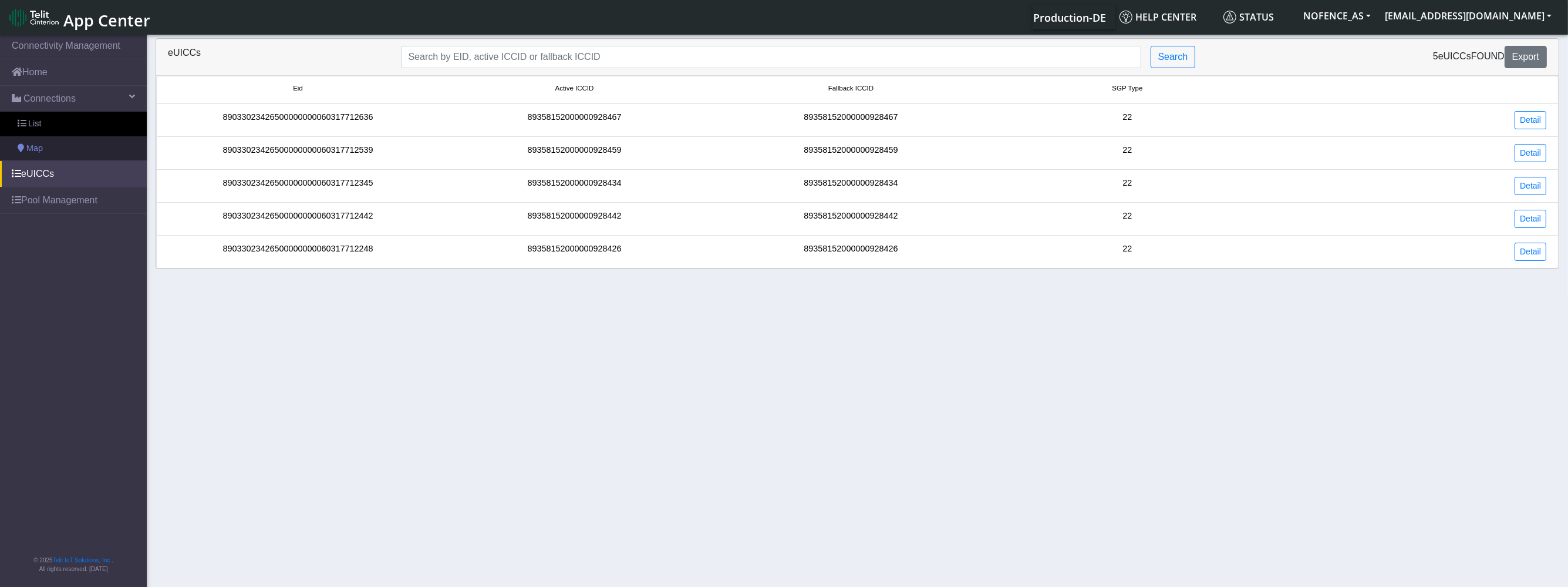
click at [94, 146] on link "Map" at bounding box center [73, 148] width 147 height 25
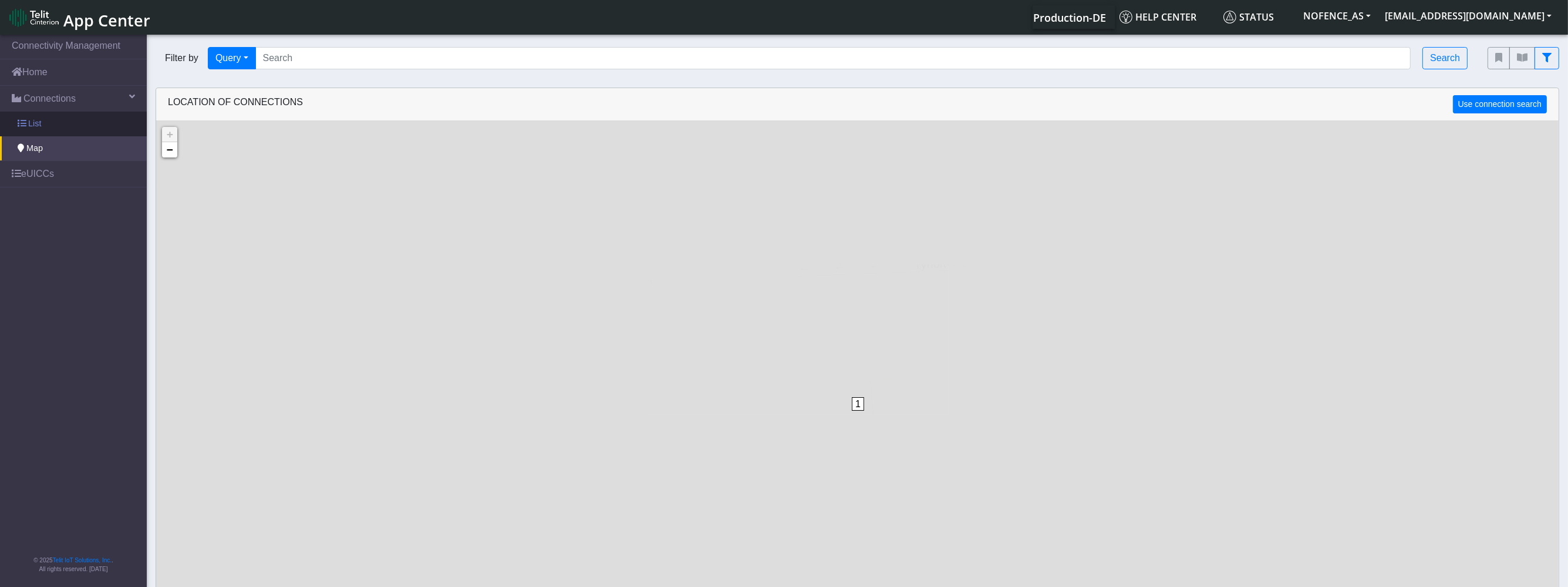
click at [102, 123] on link "List" at bounding box center [73, 124] width 147 height 25
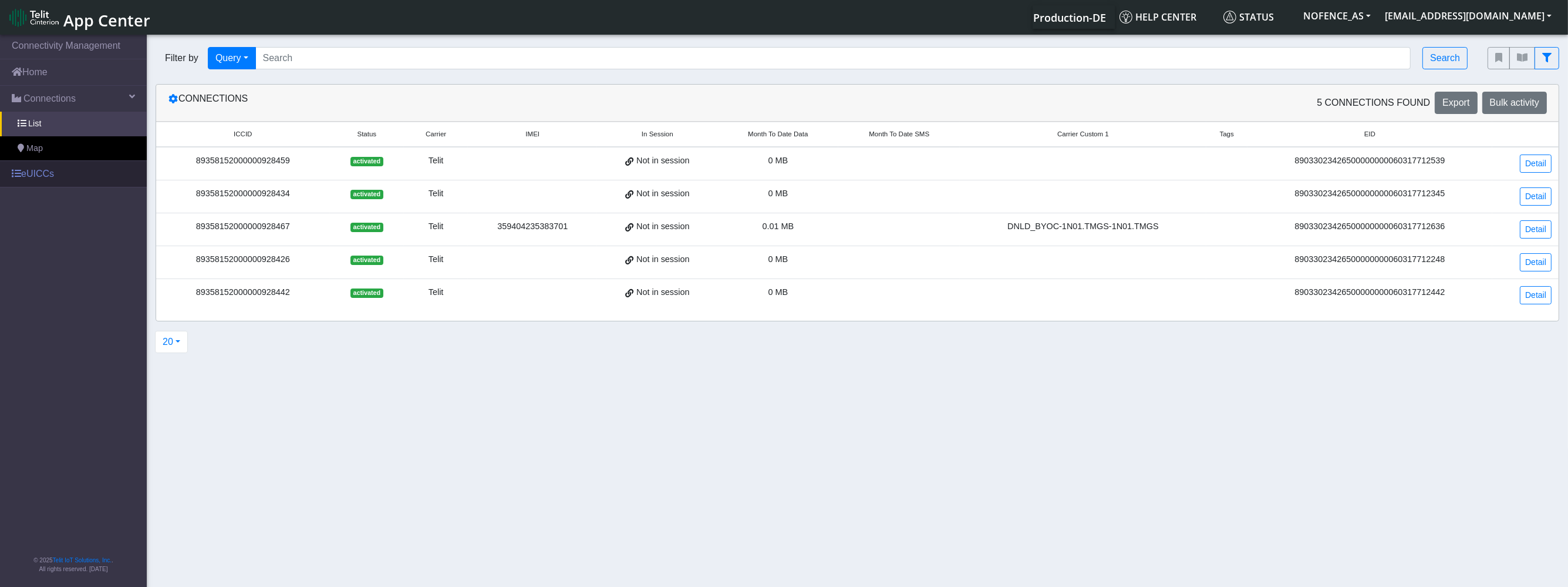
click at [103, 162] on link "eUICCs" at bounding box center [73, 174] width 147 height 26
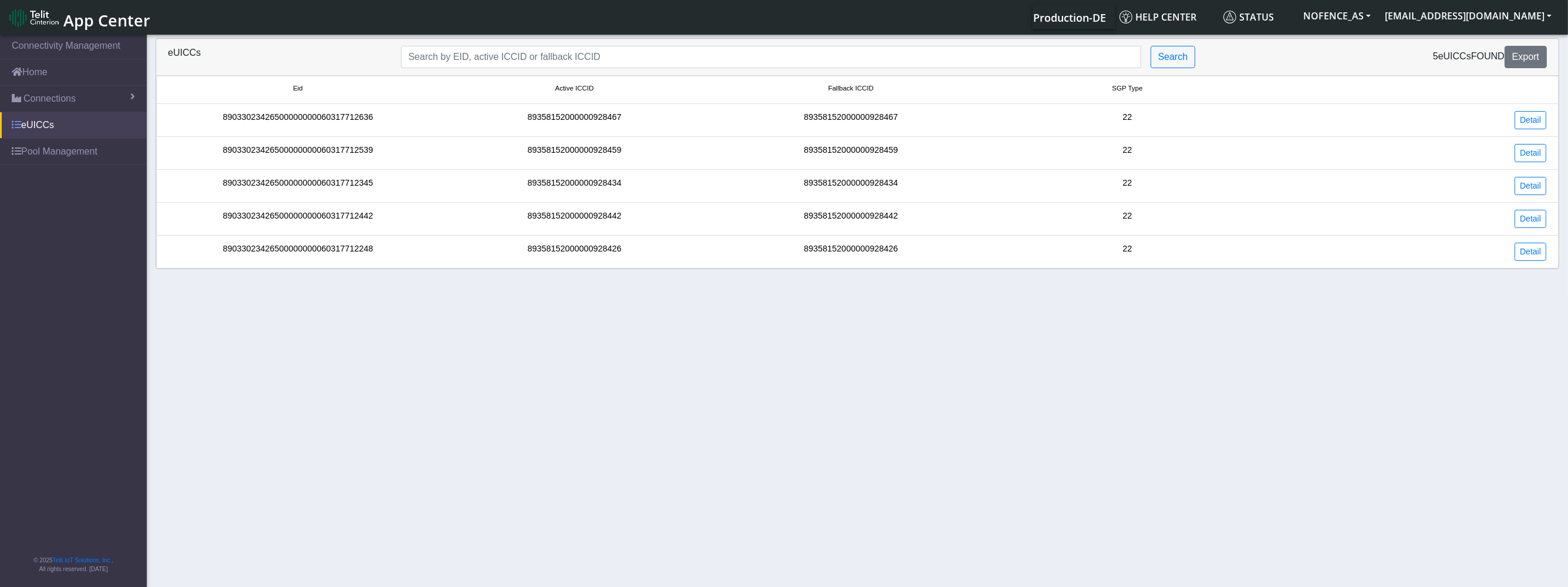
click at [103, 162] on link "Pool Management" at bounding box center [73, 151] width 147 height 26
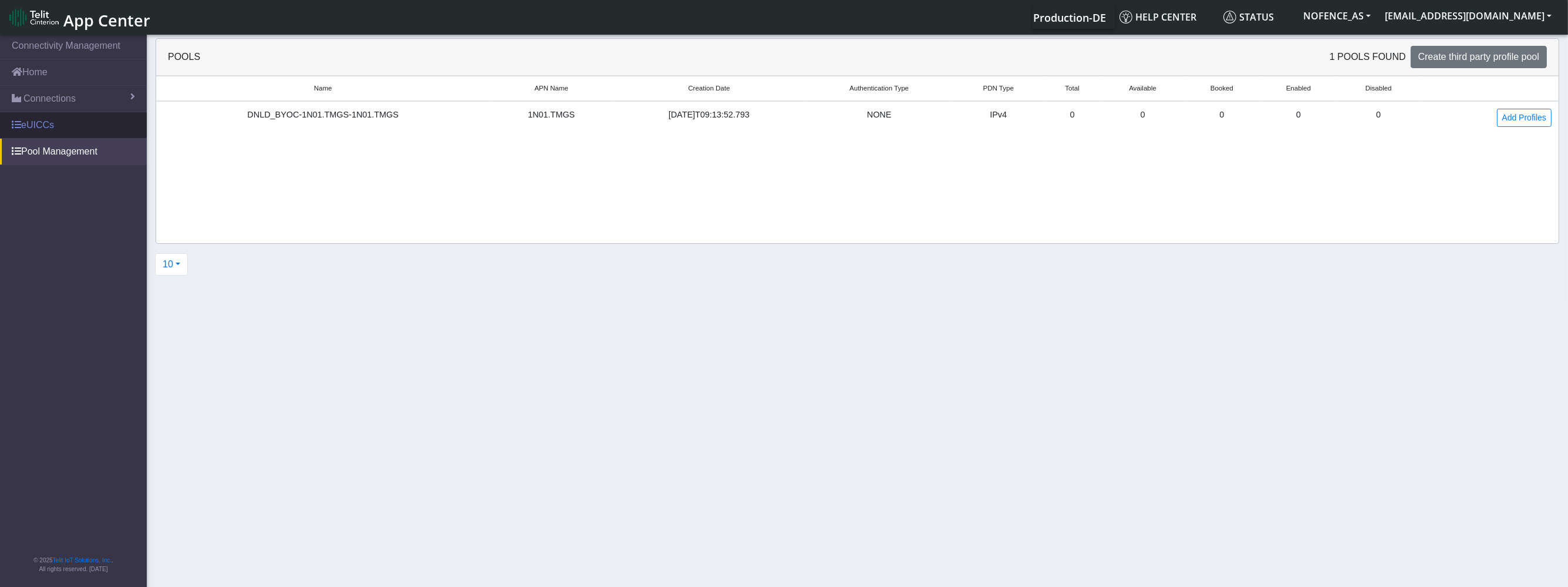
click at [102, 125] on link "eUICCs" at bounding box center [73, 125] width 147 height 26
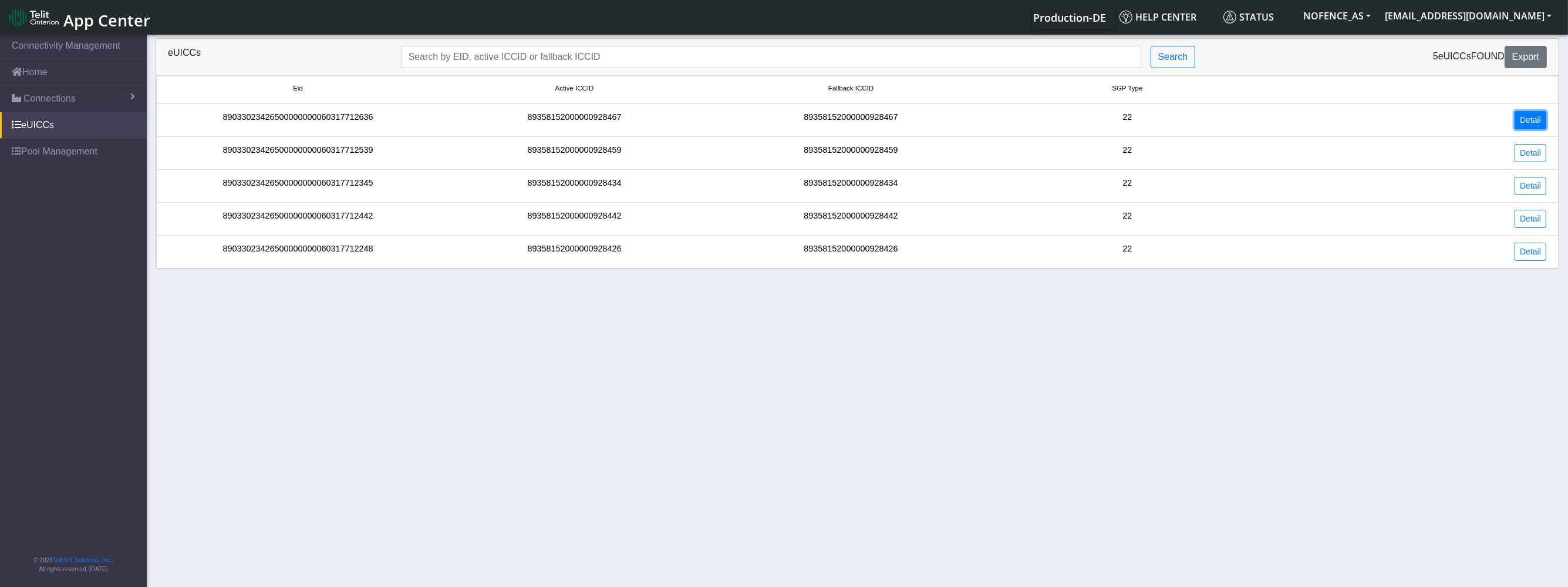
click at [1538, 118] on link "Detail" at bounding box center [1530, 120] width 32 height 18
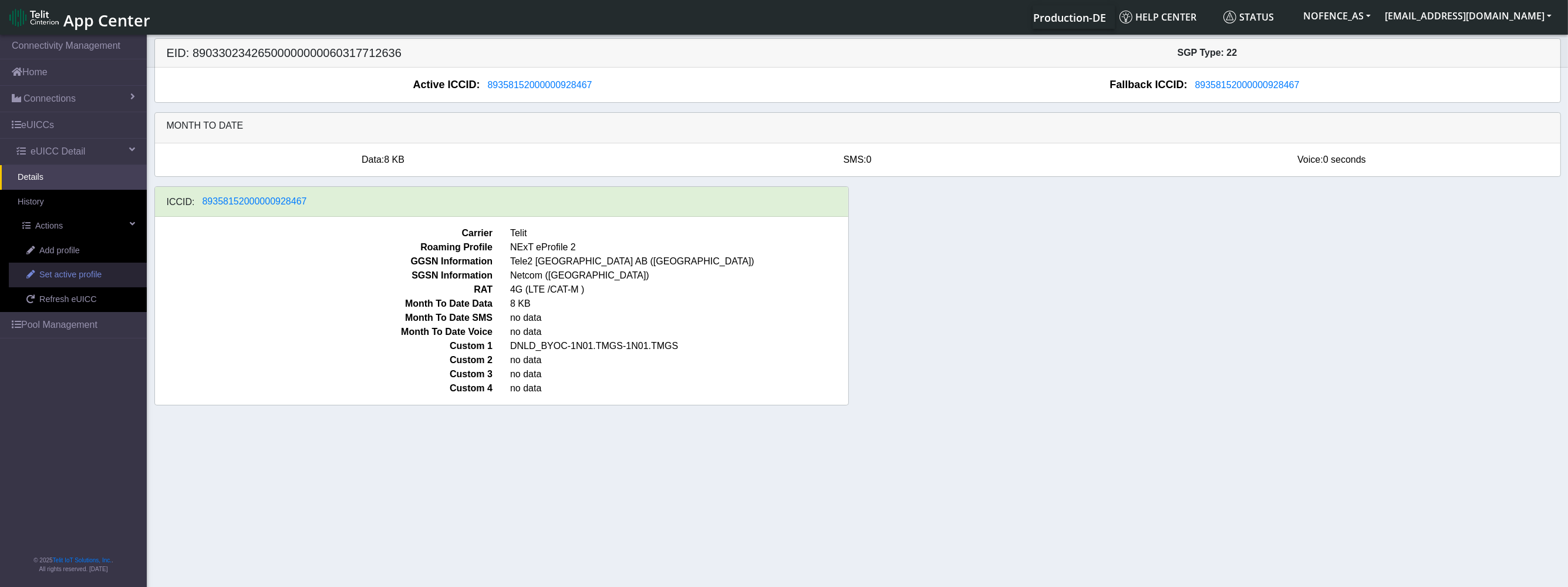
click at [78, 267] on link "Set active profile" at bounding box center [78, 274] width 138 height 25
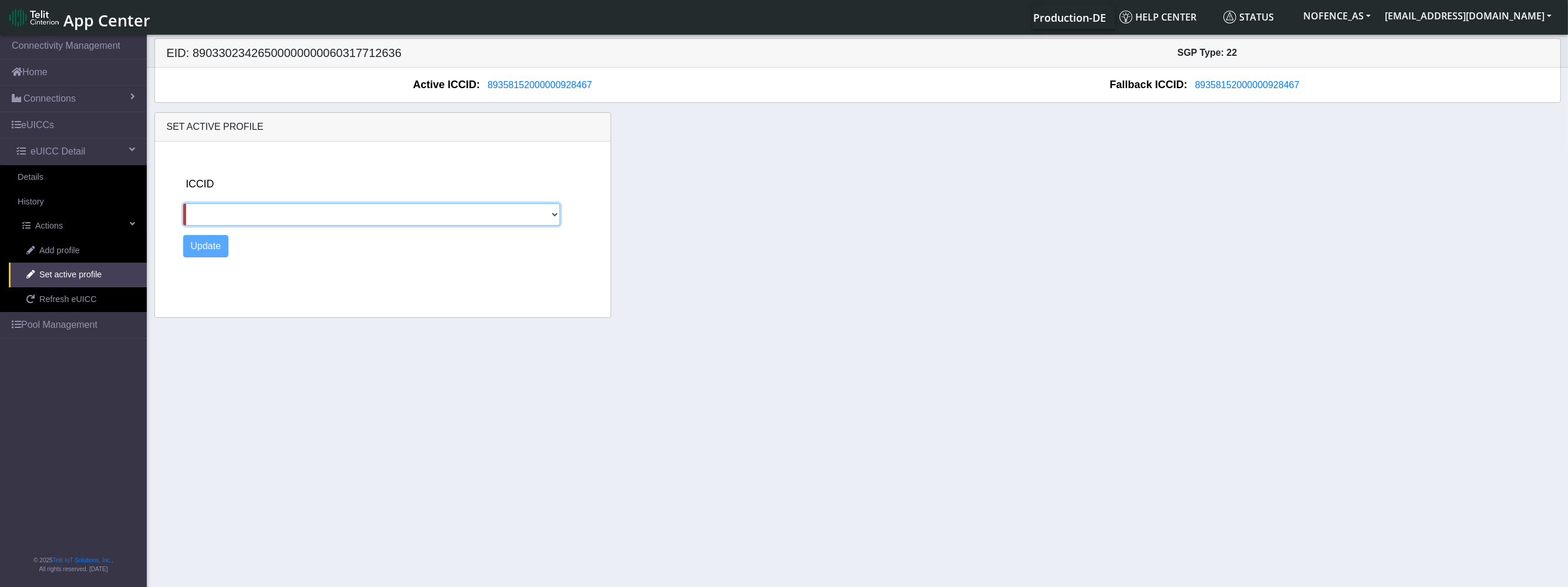
click at [268, 214] on select at bounding box center [372, 214] width 377 height 22
click at [267, 215] on select at bounding box center [372, 214] width 377 height 22
drag, startPoint x: 290, startPoint y: 218, endPoint x: 55, endPoint y: 298, distance: 248.2
click at [55, 298] on section "Connectivity Management Home Connections List Map eUICCs eUICC Detail Details H…" at bounding box center [784, 311] width 1568 height 559
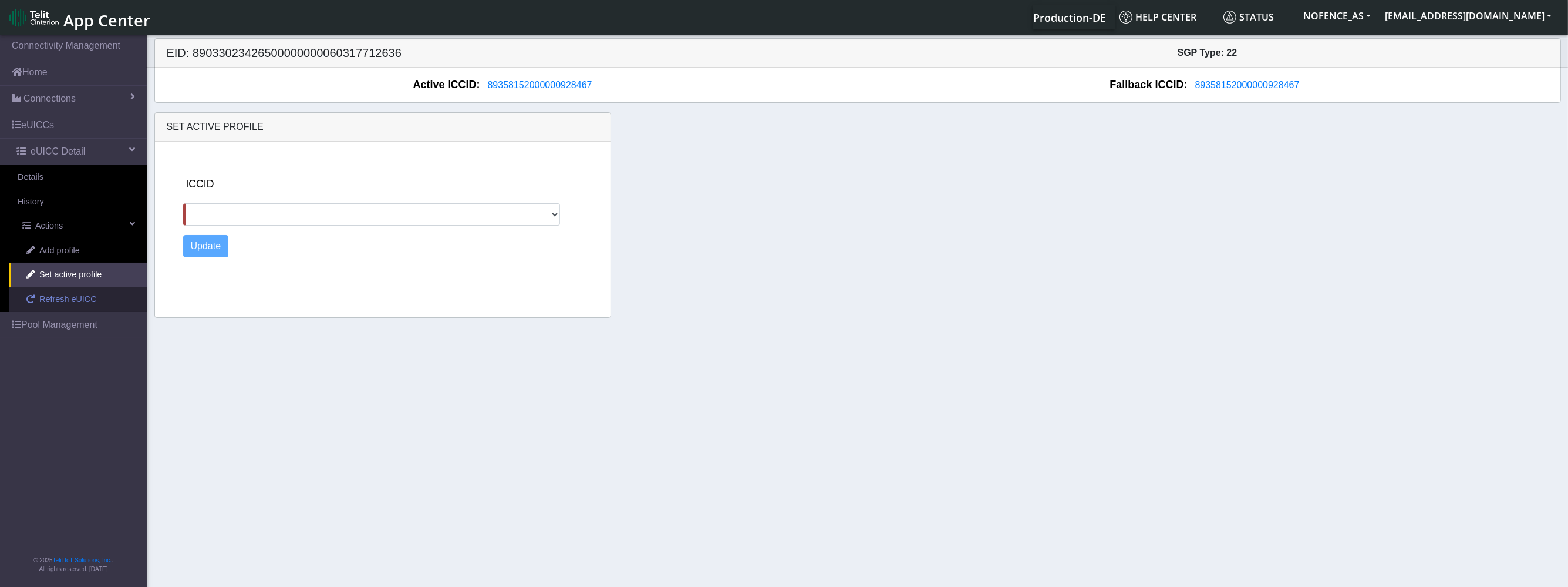
click at [76, 297] on span "Refresh eUICC" at bounding box center [68, 299] width 58 height 13
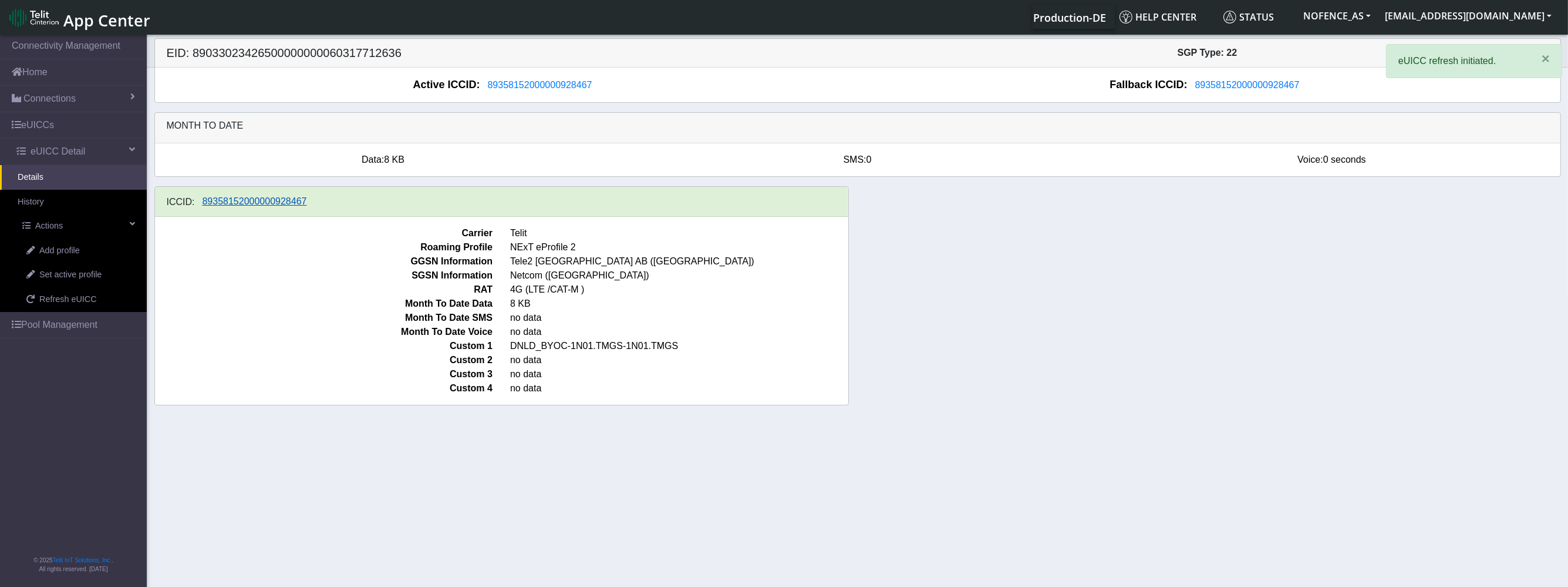
drag, startPoint x: 302, startPoint y: 203, endPoint x: 200, endPoint y: 202, distance: 102.0
click at [202, 202] on div "ICCID: [TECHNICAL_ID]" at bounding box center [502, 202] width 693 height 30
click at [200, 200] on button "89358152000000928467" at bounding box center [254, 202] width 119 height 15
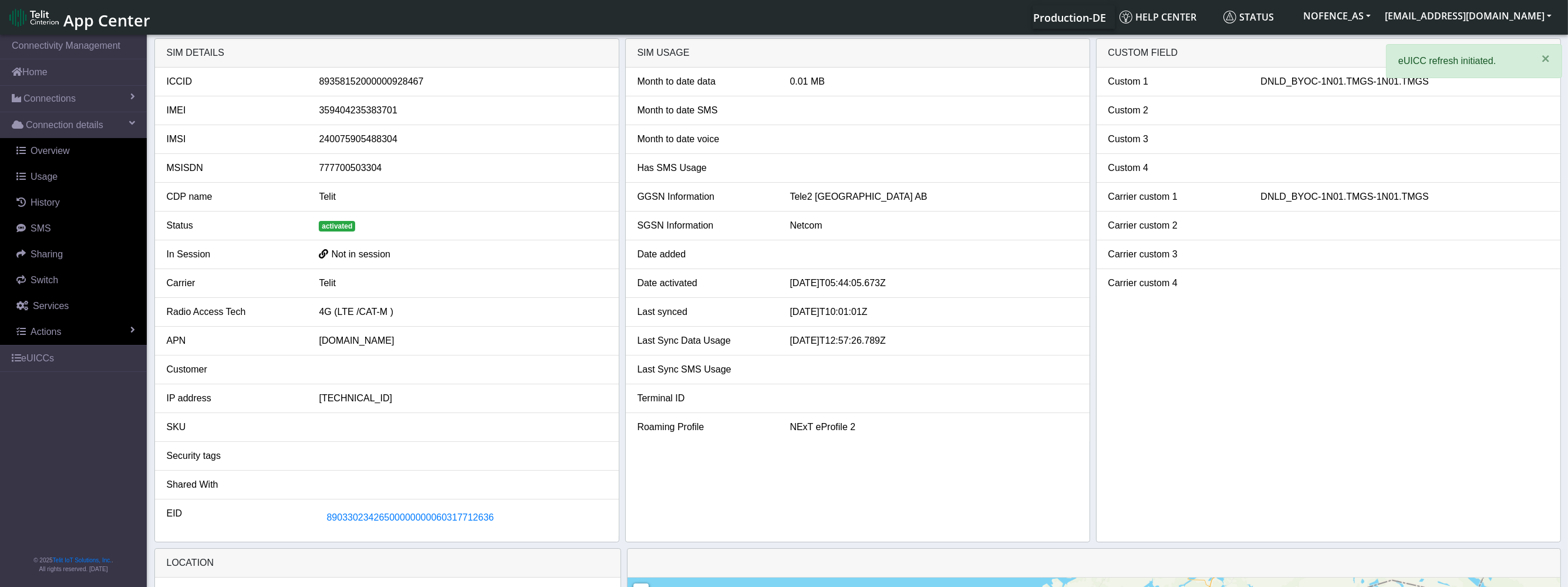
click at [385, 79] on div "89358152000000928467" at bounding box center [462, 82] width 305 height 14
copy div "89358152000000928467"
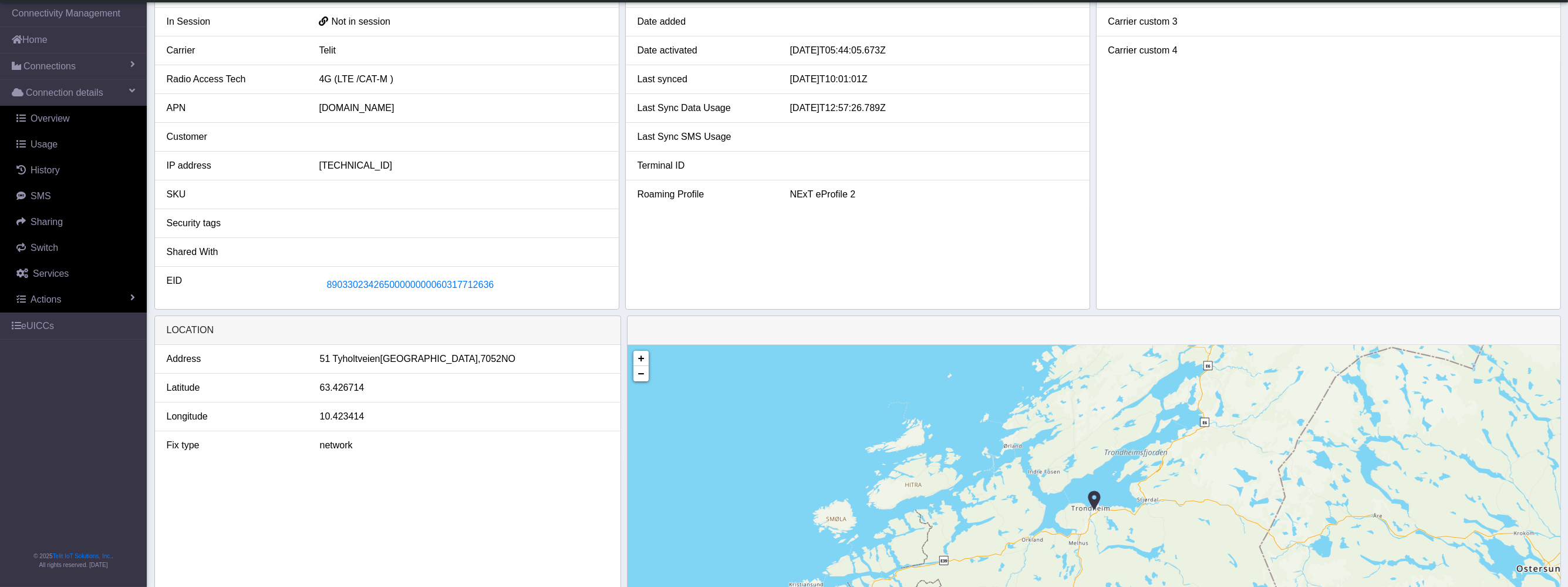
scroll to position [308, 0]
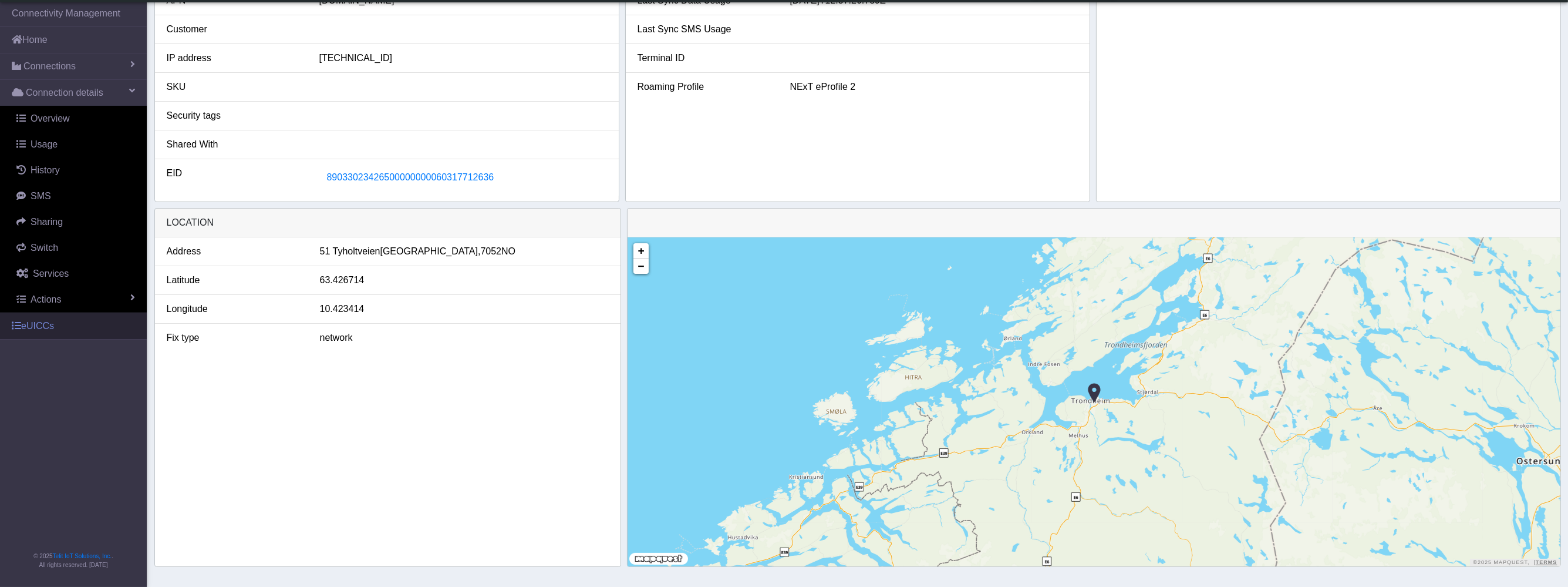
click at [72, 328] on link "eUICCs" at bounding box center [73, 325] width 147 height 26
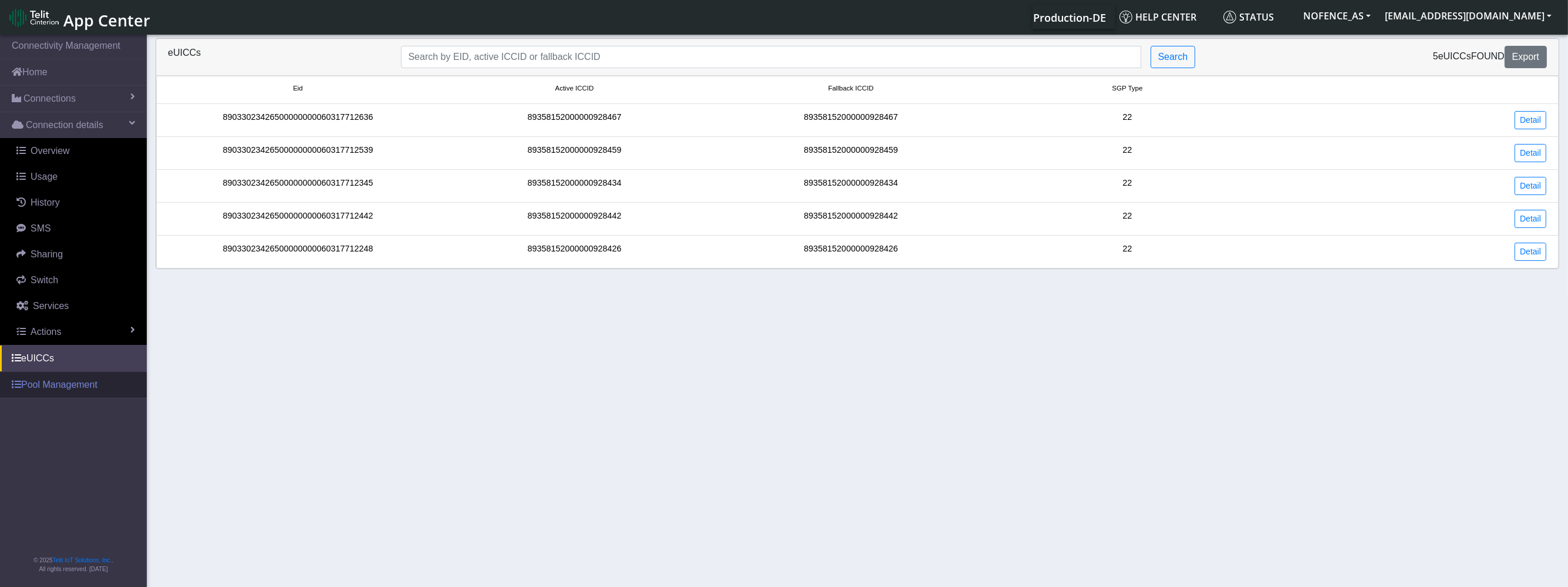
click at [105, 376] on link "Pool Management" at bounding box center [73, 385] width 147 height 26
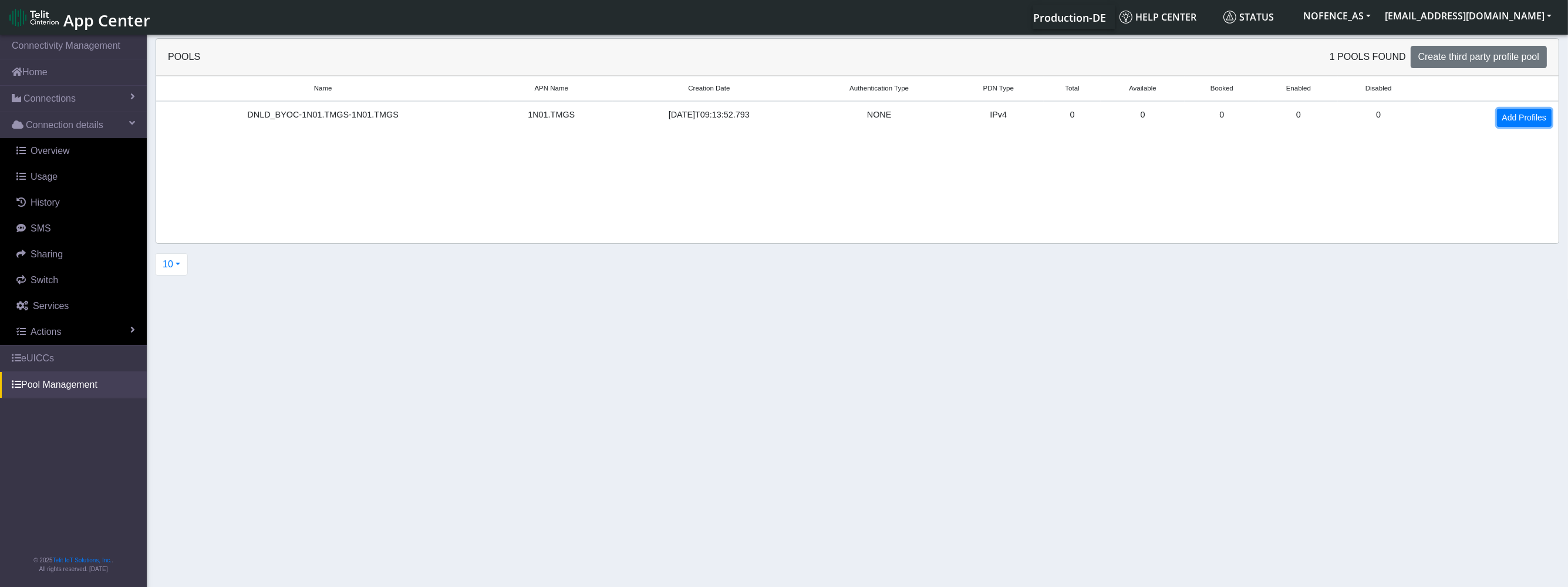
click at [1536, 115] on link "Add Profiles" at bounding box center [1524, 118] width 55 height 18
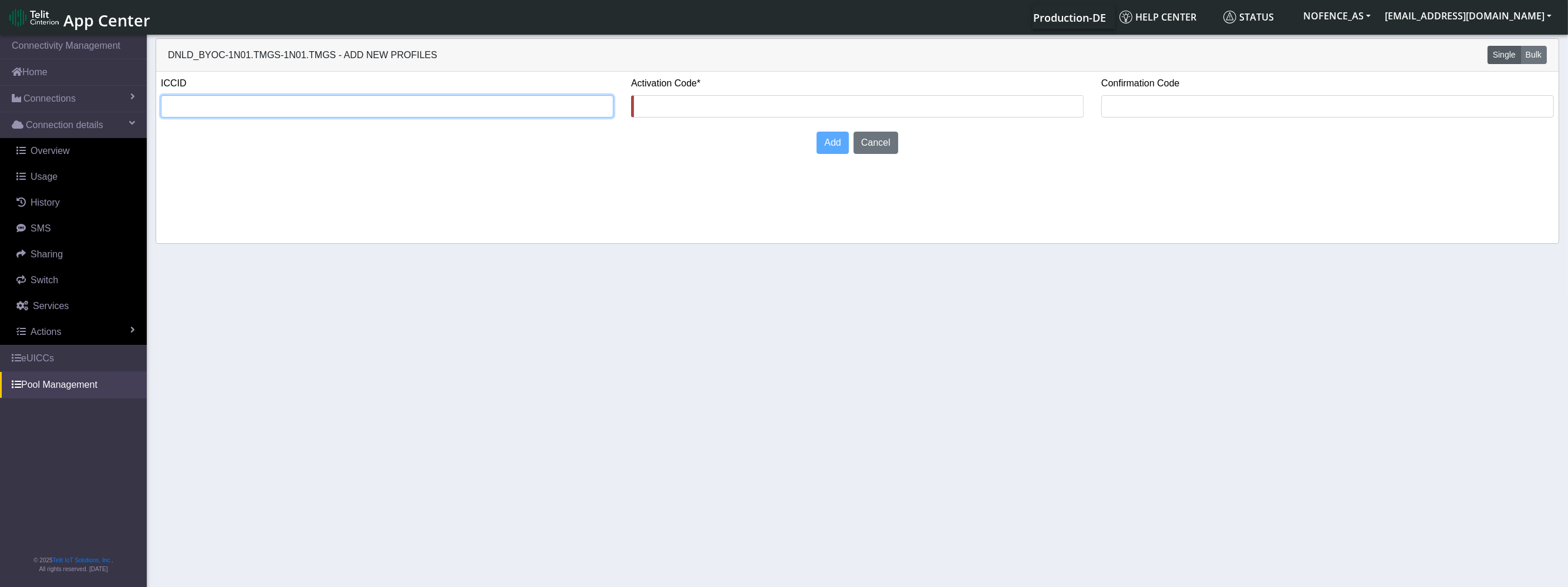
click at [369, 99] on input "text" at bounding box center [387, 106] width 452 height 22
paste input "89358152000000928467"
drag, startPoint x: 394, startPoint y: 105, endPoint x: -39, endPoint y: 95, distance: 433.1
click at [0, 95] on html "App Center Production-DE Help center Status NOFENCE_AS [EMAIL_ADDRESS][DOMAIN_N…" at bounding box center [784, 293] width 1568 height 587
click at [293, 101] on input "89358152000000928467" at bounding box center [387, 106] width 452 height 22
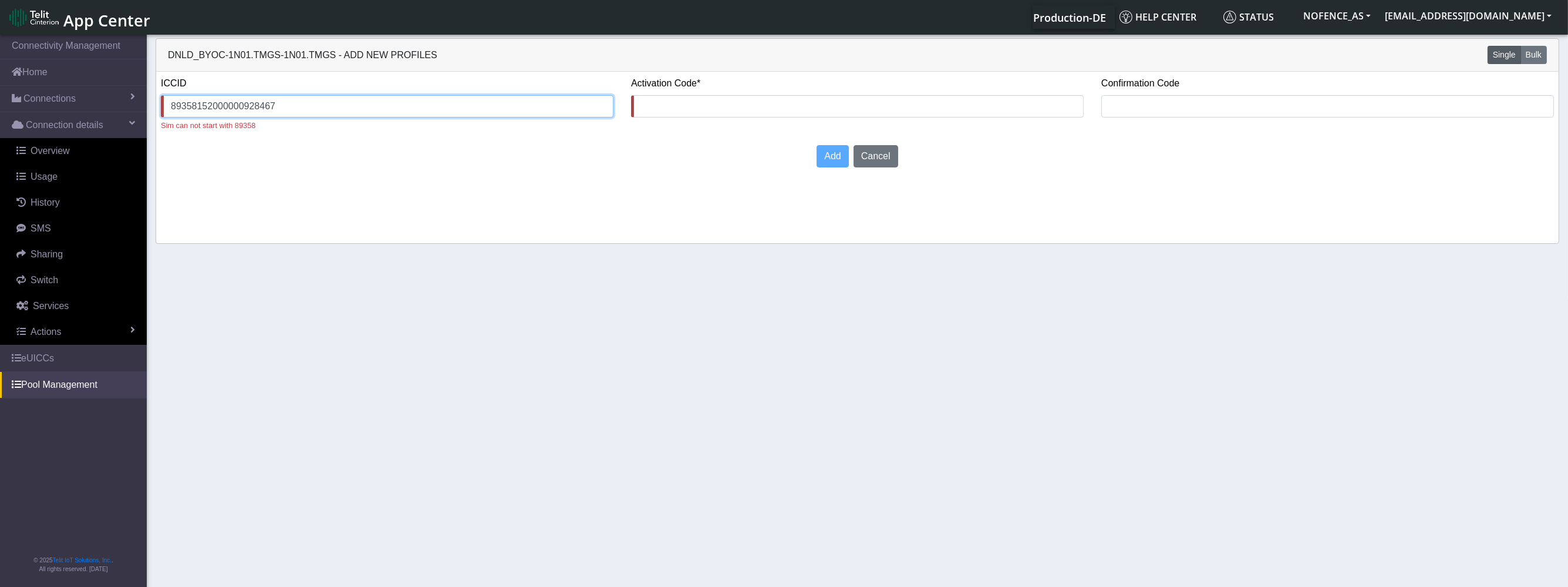
click at [293, 101] on input "89358152000000928467" at bounding box center [387, 106] width 452 height 22
drag, startPoint x: 293, startPoint y: 101, endPoint x: 280, endPoint y: 99, distance: 13.2
click at [280, 99] on input "89358152000000928467" at bounding box center [387, 106] width 452 height 22
click at [237, 102] on input "89358152000000928467" at bounding box center [387, 106] width 452 height 22
drag, startPoint x: 188, startPoint y: 106, endPoint x: 133, endPoint y: 107, distance: 55.0
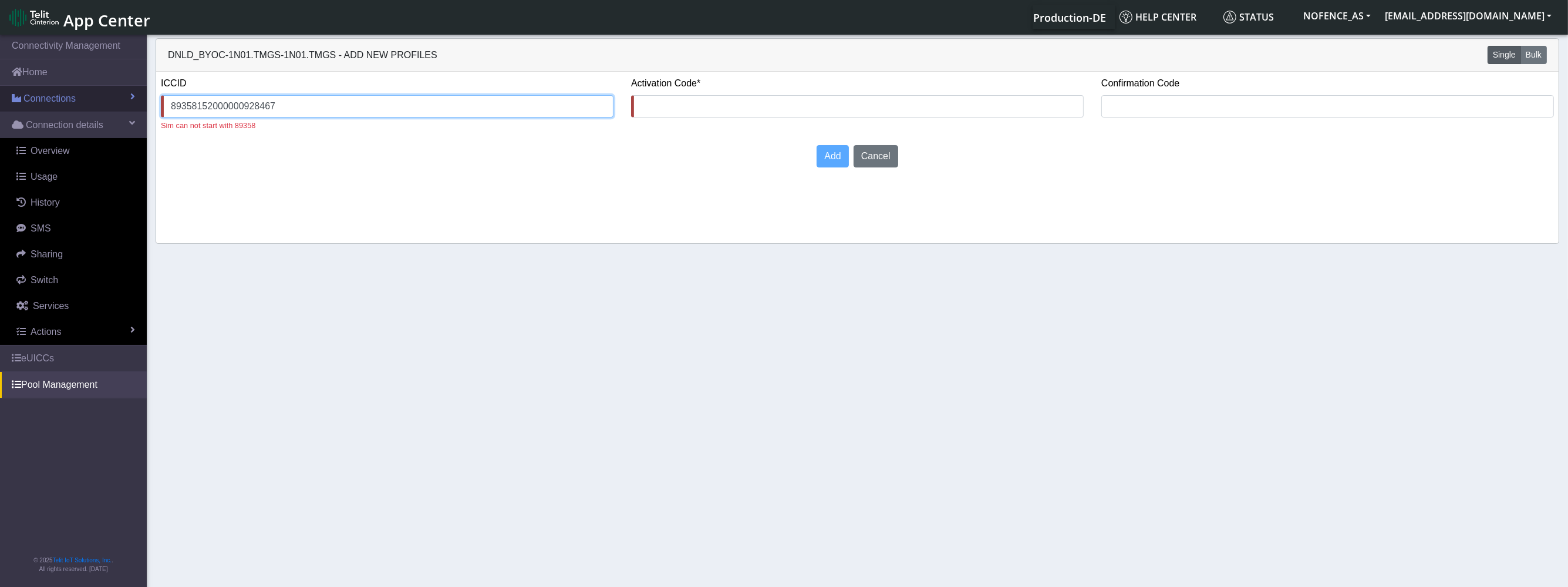
click at [136, 107] on section "Connectivity Management Home Connections List Map Connection details Overview U…" at bounding box center [784, 311] width 1568 height 559
click at [615, 105] on div "ICCID 20000009284671245" at bounding box center [386, 102] width 470 height 51
type input "20000009284671245"
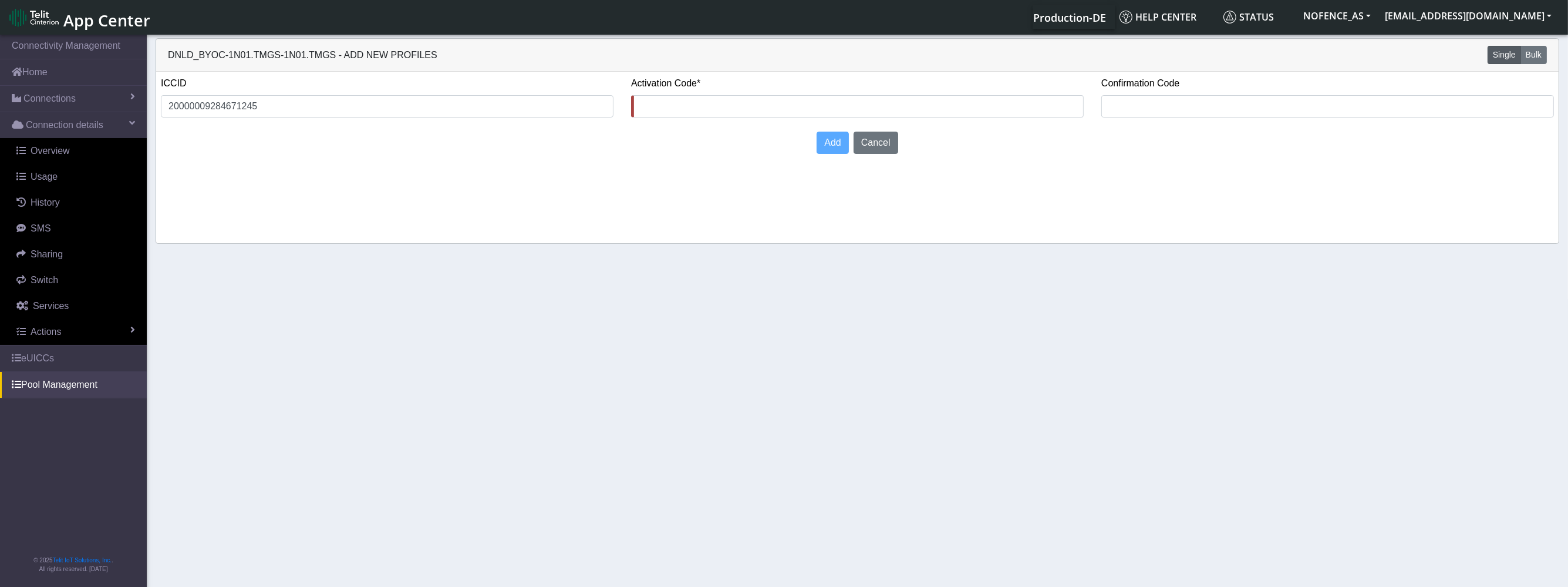
click at [663, 120] on div "Activation Code*" at bounding box center [857, 102] width 470 height 51
click at [663, 117] on div "Activation Code*" at bounding box center [857, 102] width 470 height 51
click at [664, 105] on input "text" at bounding box center [857, 106] width 452 height 22
click at [687, 87] on label "Activation Code*" at bounding box center [665, 84] width 70 height 14
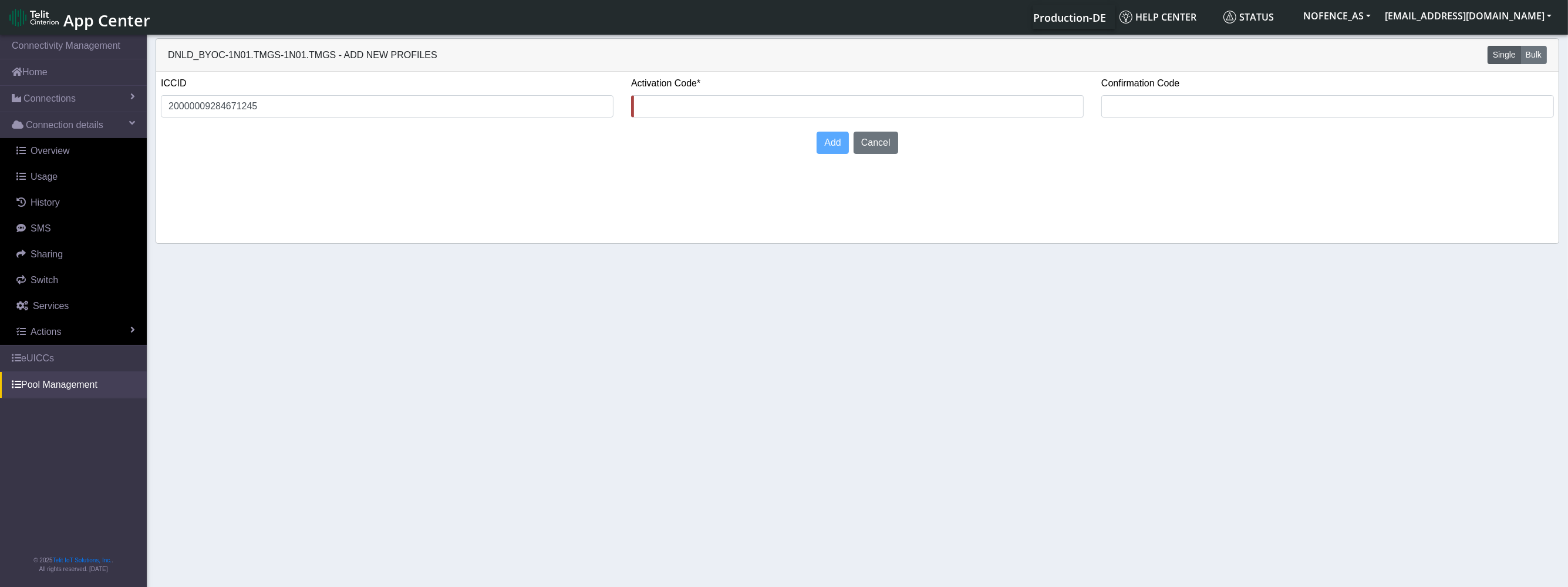
click at [375, 186] on div "ICCID 20000009284671245 Activation Code* Confirmation Code Add Cancel" at bounding box center [857, 157] width 1402 height 172
click at [266, 154] on div "Add Cancel" at bounding box center [857, 142] width 1411 height 32
click at [657, 87] on label "Activation Code*" at bounding box center [665, 84] width 70 height 14
click at [663, 82] on label "Activation Code*" at bounding box center [665, 84] width 70 height 14
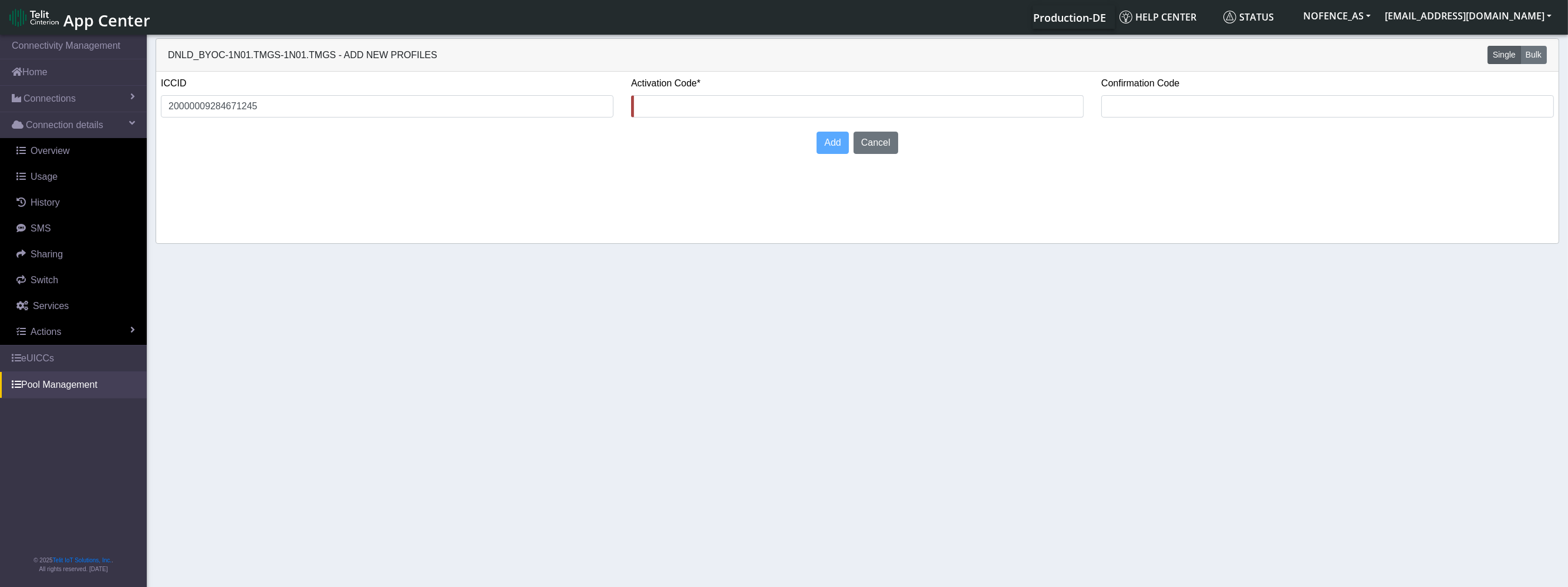
click at [667, 84] on label "Activation Code*" at bounding box center [665, 84] width 70 height 14
click at [668, 84] on label "Activation Code*" at bounding box center [665, 84] width 70 height 14
click at [676, 82] on label "Activation Code*" at bounding box center [665, 84] width 70 height 14
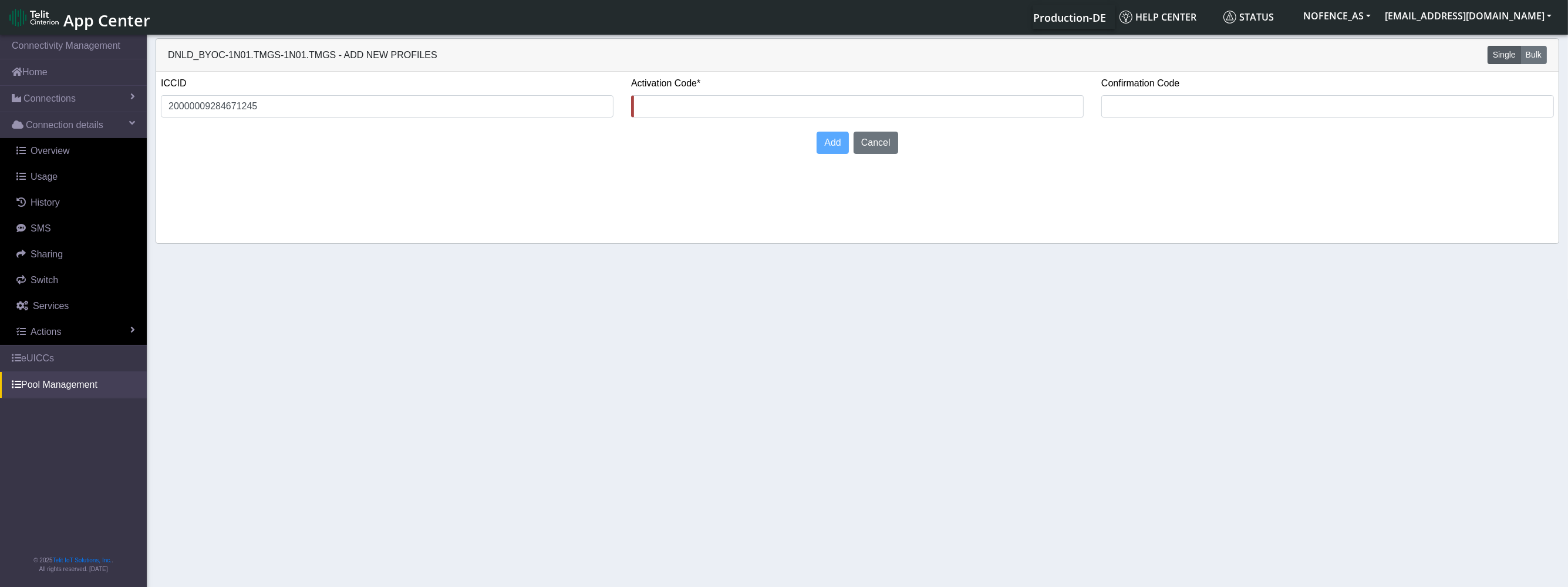
drag, startPoint x: 625, startPoint y: 77, endPoint x: 688, endPoint y: 73, distance: 63.1
click at [686, 73] on div "ICCID 20000009284671245 Activation Code* Confirmation Code Add Cancel" at bounding box center [857, 117] width 1402 height 91
drag, startPoint x: 698, startPoint y: 82, endPoint x: 703, endPoint y: 86, distance: 6.4
click at [700, 84] on div "Activation Code*" at bounding box center [857, 97] width 452 height 41
drag, startPoint x: 703, startPoint y: 86, endPoint x: 627, endPoint y: 83, distance: 76.1
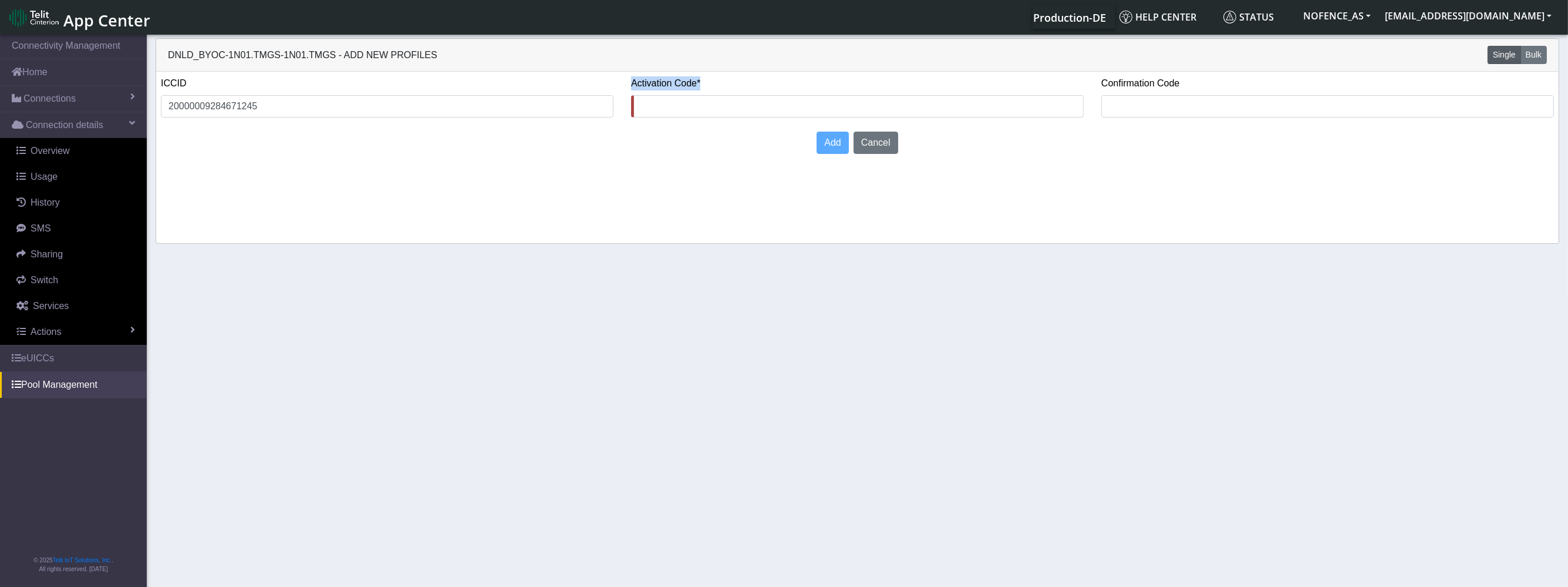
click at [627, 83] on div "Activation Code*" at bounding box center [857, 102] width 470 height 51
click at [627, 83] on div "Activation Code*" at bounding box center [857, 102] width 470 height 51
drag, startPoint x: 637, startPoint y: 84, endPoint x: 764, endPoint y: 80, distance: 127.1
click at [764, 80] on div "Activation Code*" at bounding box center [857, 102] width 470 height 51
click at [764, 79] on div "Activation Code*" at bounding box center [857, 97] width 452 height 41
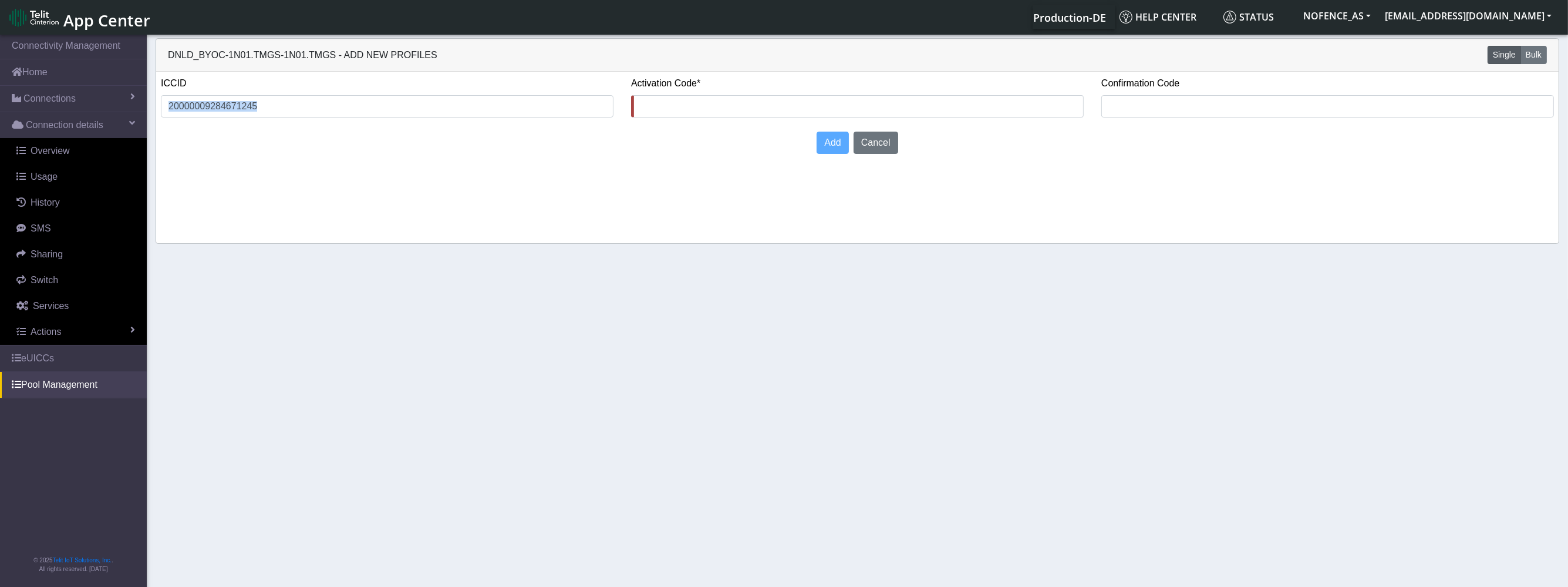
drag, startPoint x: 763, startPoint y: 79, endPoint x: 524, endPoint y: 85, distance: 239.1
click at [524, 85] on div "ICCID 20000009284671245 Activation Code* Confirmation Code" at bounding box center [857, 102] width 1411 height 51
click at [615, 86] on div "ICCID 20000009284671245" at bounding box center [386, 102] width 470 height 51
click at [46, 351] on link "eUICCs" at bounding box center [73, 358] width 147 height 26
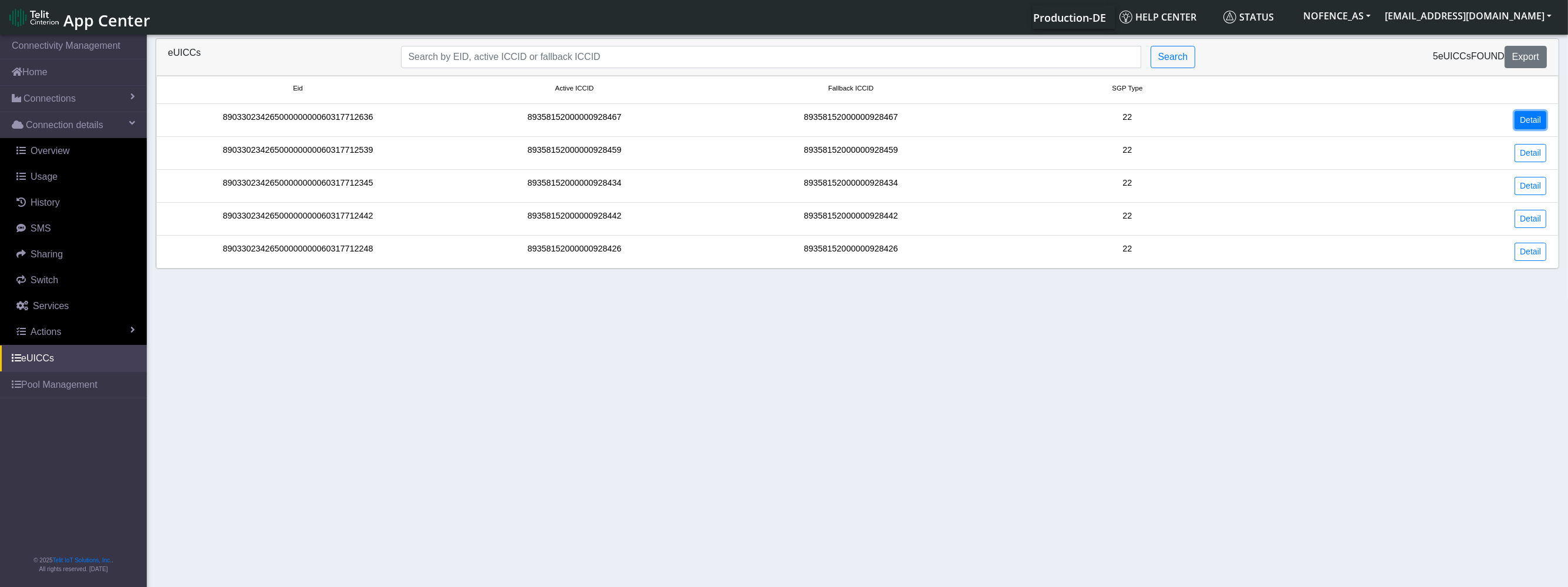
click at [1526, 117] on link "Detail" at bounding box center [1530, 120] width 32 height 18
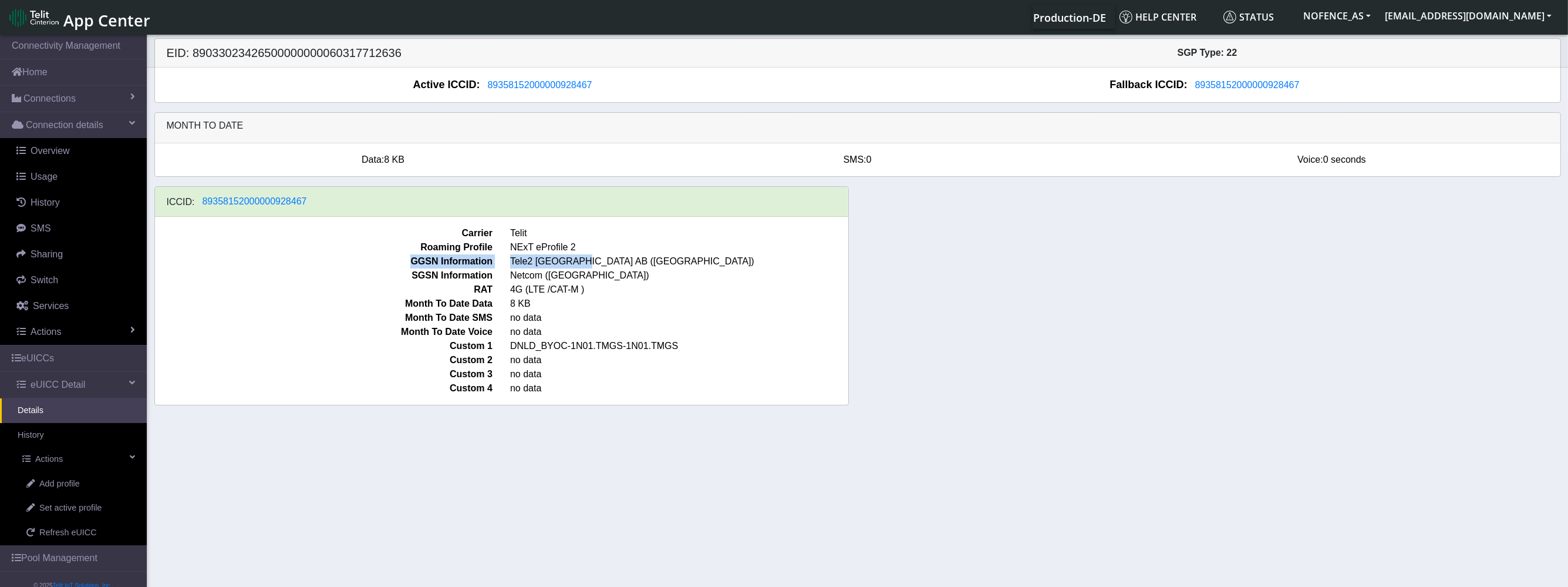
drag, startPoint x: 419, startPoint y: 257, endPoint x: 574, endPoint y: 263, distance: 155.1
click at [574, 263] on div "GGSN Information Tele2 [GEOGRAPHIC_DATA] AB ([GEOGRAPHIC_DATA])" at bounding box center [502, 262] width 711 height 14
click at [574, 263] on span "Tele2 [GEOGRAPHIC_DATA] AB ([GEOGRAPHIC_DATA])" at bounding box center [679, 262] width 355 height 14
drag, startPoint x: 505, startPoint y: 260, endPoint x: 533, endPoint y: 262, distance: 28.1
click at [533, 262] on span "Tele2 [GEOGRAPHIC_DATA] AB ([GEOGRAPHIC_DATA])" at bounding box center [679, 262] width 355 height 14
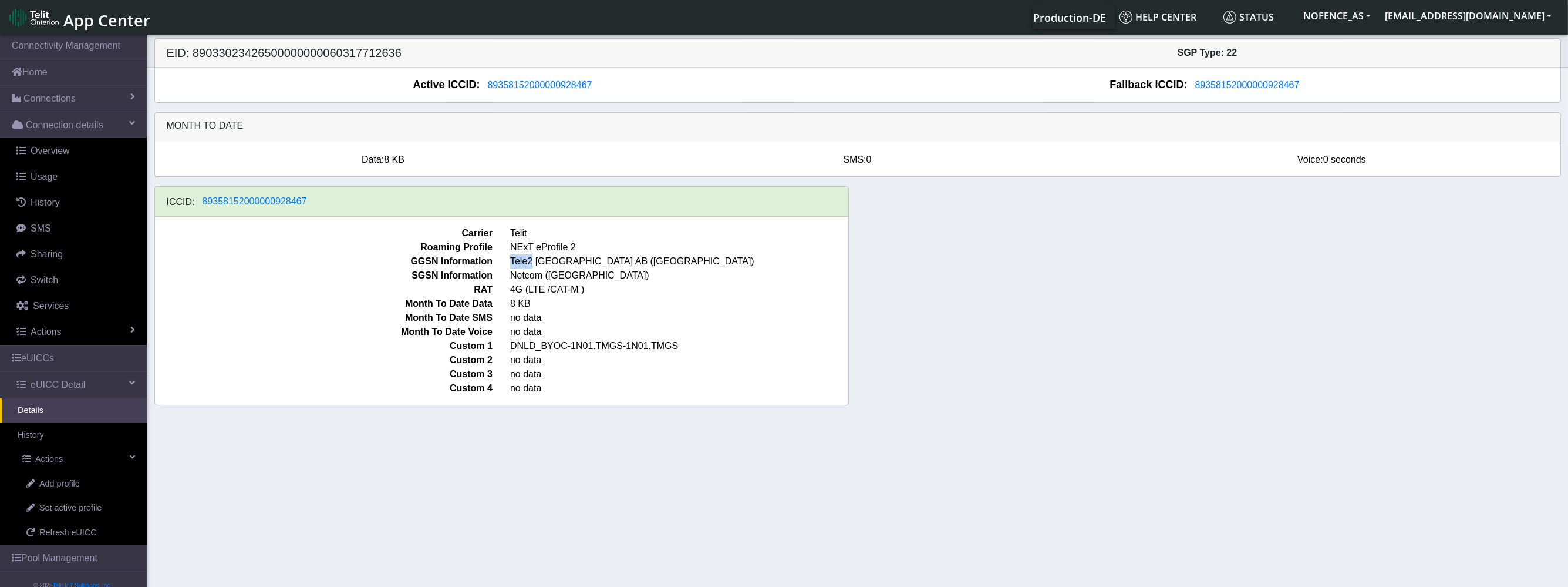
click at [533, 262] on span "Tele2 [GEOGRAPHIC_DATA] AB ([GEOGRAPHIC_DATA])" at bounding box center [679, 262] width 355 height 14
click at [518, 278] on span "Netcom ([GEOGRAPHIC_DATA])" at bounding box center [679, 276] width 355 height 14
click at [422, 273] on span "SGSN Information" at bounding box center [324, 276] width 355 height 14
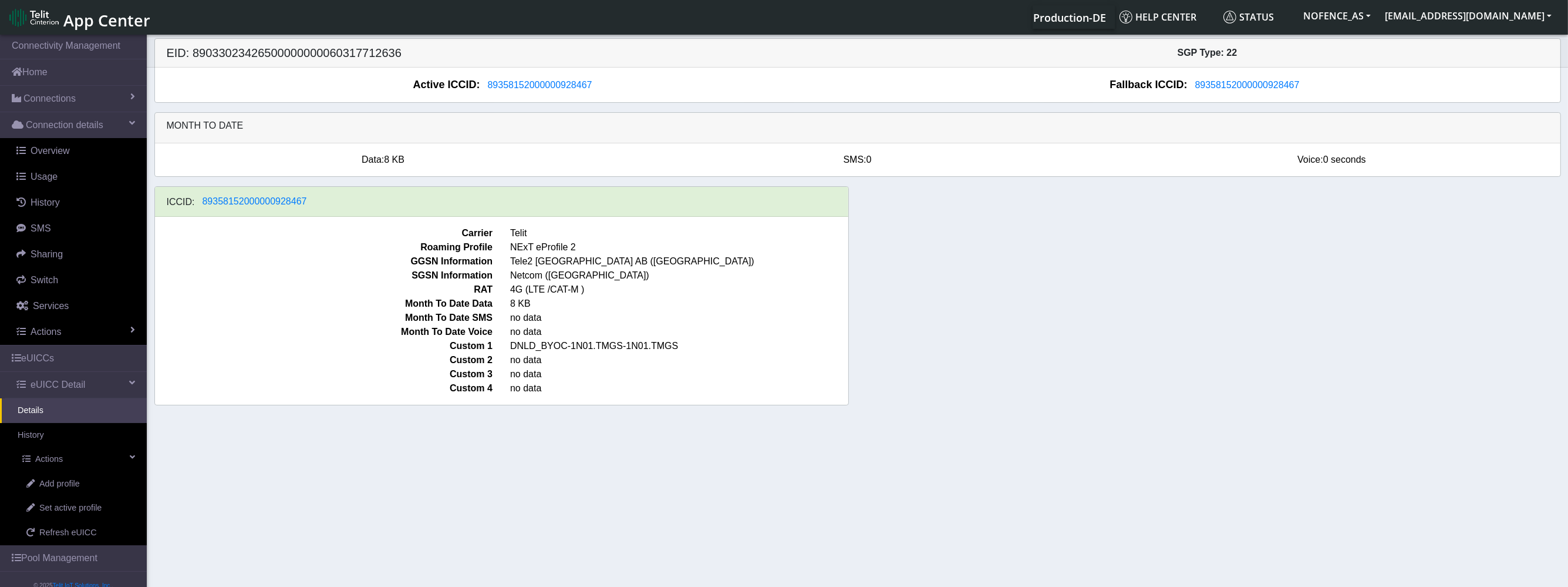
click at [462, 272] on span "SGSN Information" at bounding box center [324, 276] width 355 height 14
click at [527, 271] on span "Netcom ([GEOGRAPHIC_DATA])" at bounding box center [679, 276] width 355 height 14
click at [520, 258] on span "Tele2 [GEOGRAPHIC_DATA] AB ([GEOGRAPHIC_DATA])" at bounding box center [679, 262] width 355 height 14
click at [530, 271] on span "Netcom ([GEOGRAPHIC_DATA])" at bounding box center [679, 276] width 355 height 14
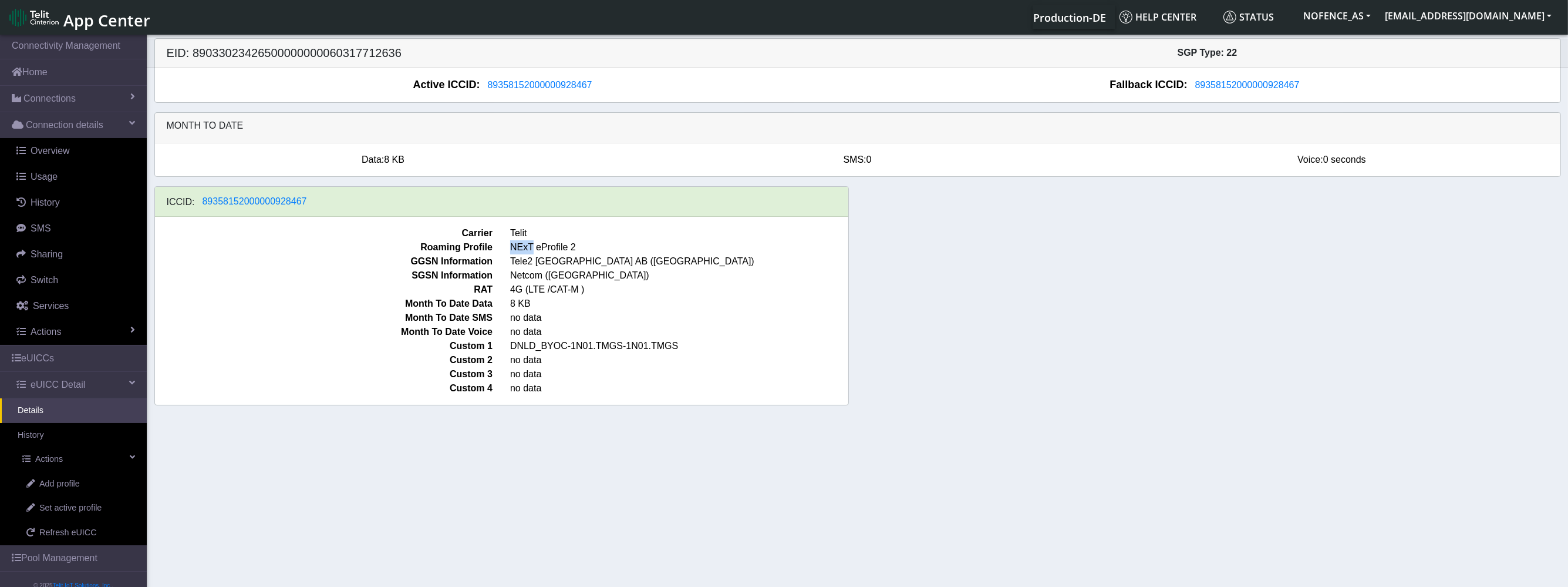
drag, startPoint x: 510, startPoint y: 246, endPoint x: 534, endPoint y: 251, distance: 24.5
click at [533, 250] on span "NExT eProfile 2" at bounding box center [679, 247] width 355 height 14
click at [508, 248] on span "NExT eProfile 2" at bounding box center [679, 247] width 355 height 14
drag, startPoint x: 555, startPoint y: 252, endPoint x: 597, endPoint y: 252, distance: 42.0
click at [597, 252] on span "NExT eProfile 2" at bounding box center [679, 247] width 355 height 14
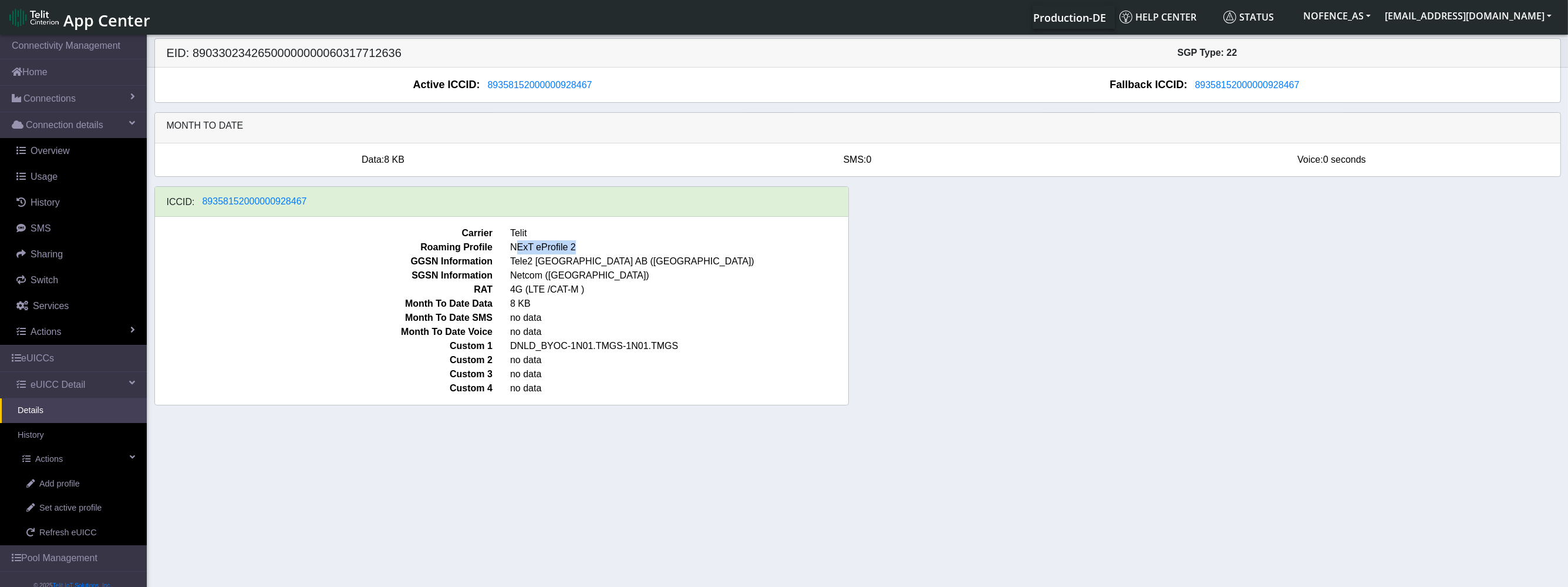
click at [597, 252] on span "NExT eProfile 2" at bounding box center [679, 247] width 355 height 14
click at [59, 506] on span "Set active profile" at bounding box center [70, 508] width 63 height 13
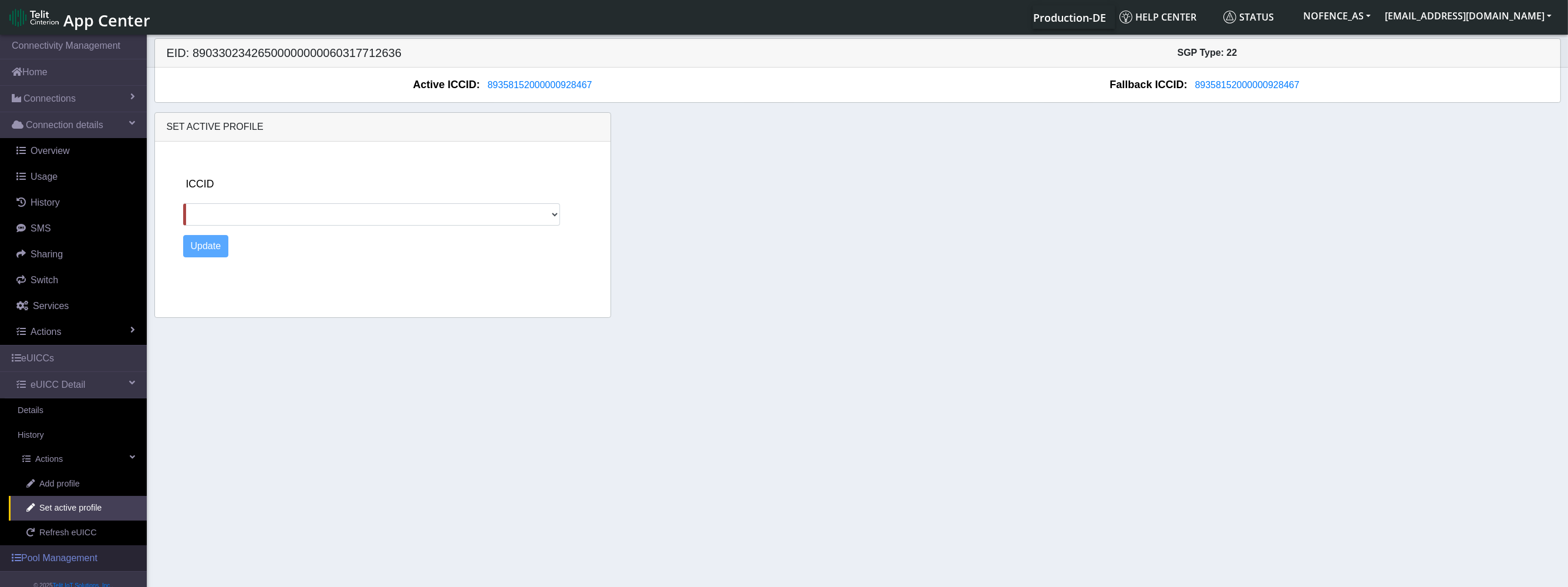
click at [57, 567] on link "Pool Management" at bounding box center [73, 557] width 147 height 26
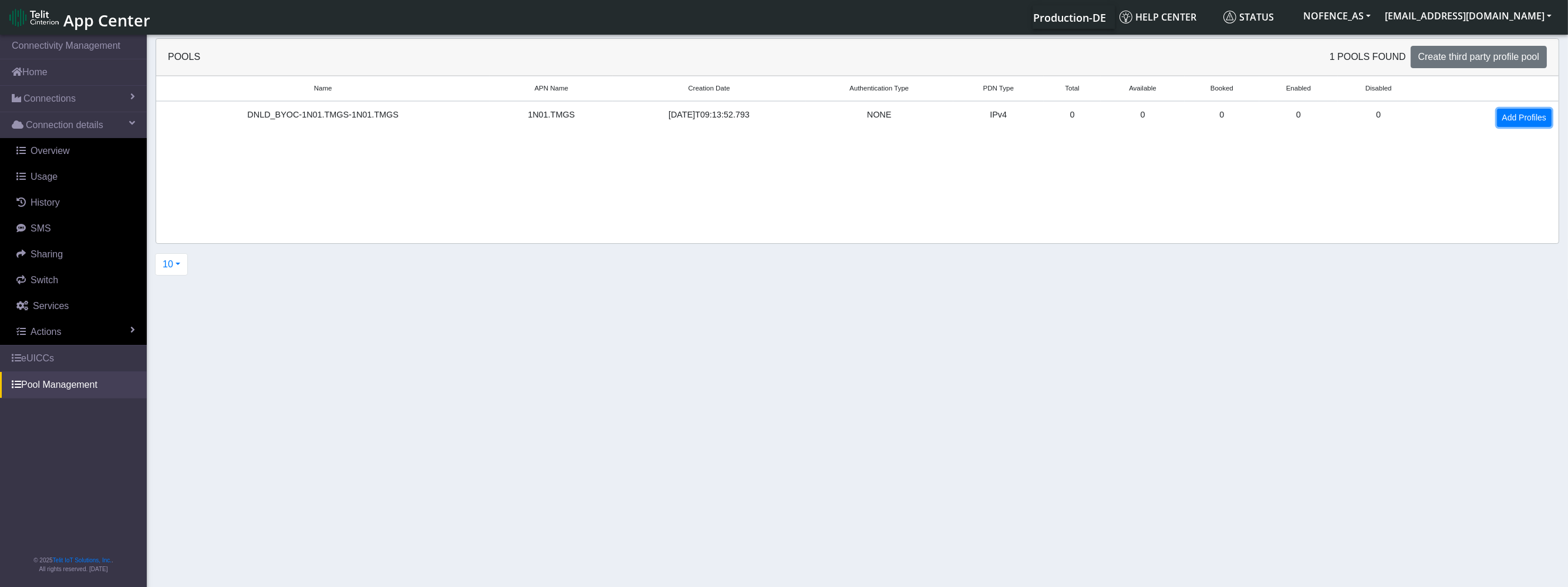
click at [1508, 117] on link "Add Profiles" at bounding box center [1524, 118] width 55 height 18
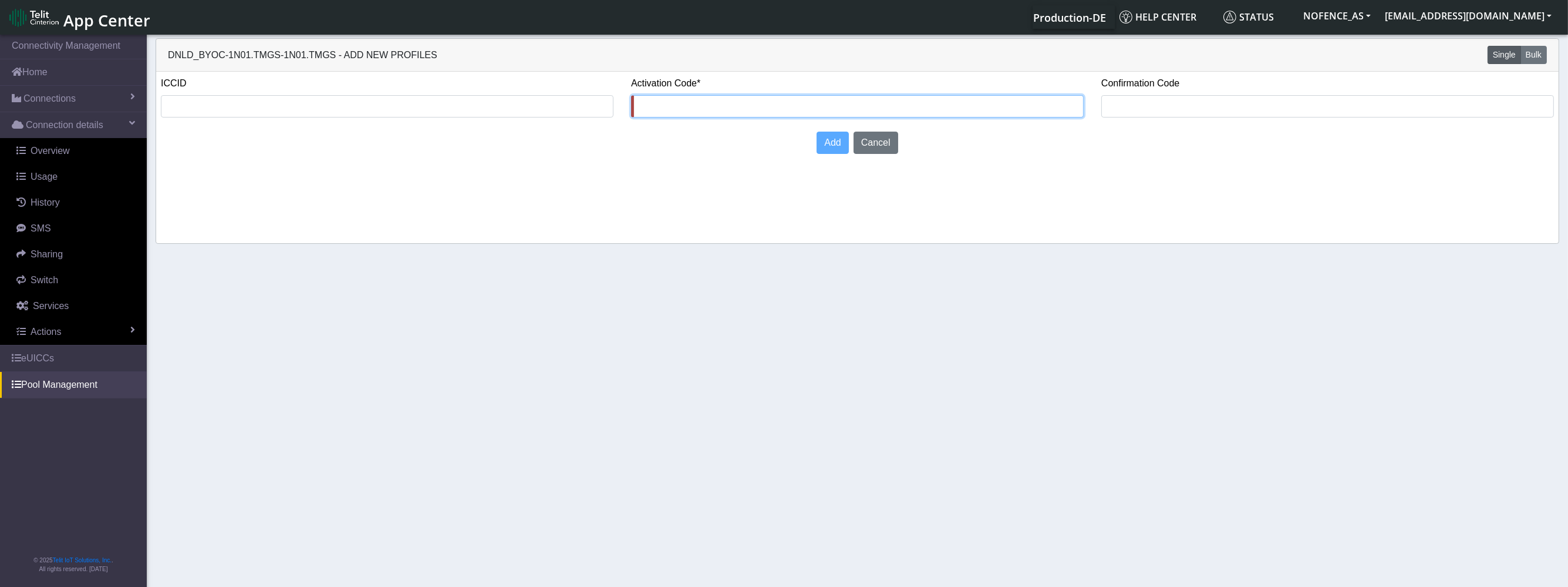
click at [641, 105] on input "text" at bounding box center [857, 106] width 452 height 22
drag, startPoint x: 641, startPoint y: 105, endPoint x: 632, endPoint y: 120, distance: 17.5
click at [640, 109] on input "text" at bounding box center [857, 106] width 452 height 22
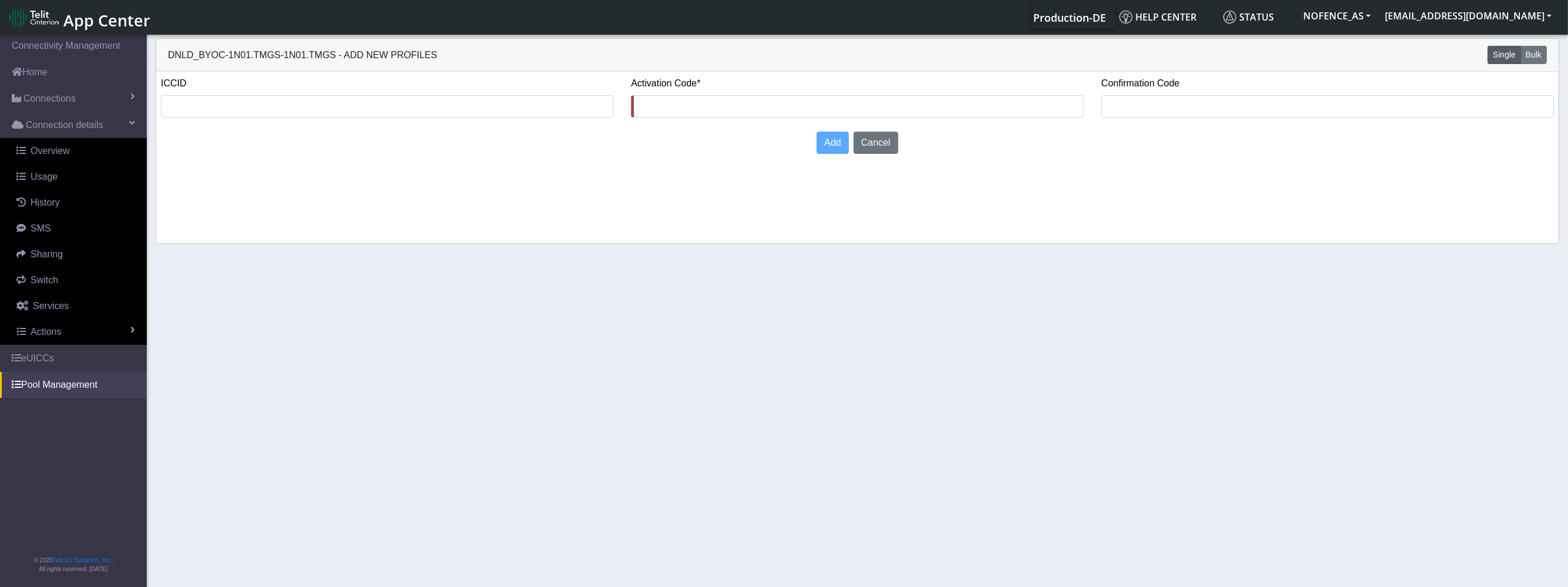
click at [693, 84] on label "Activation Code*" at bounding box center [665, 84] width 70 height 14
click at [729, 96] on input "text" at bounding box center [857, 106] width 452 height 22
type input "6469489"
type input "addccda"
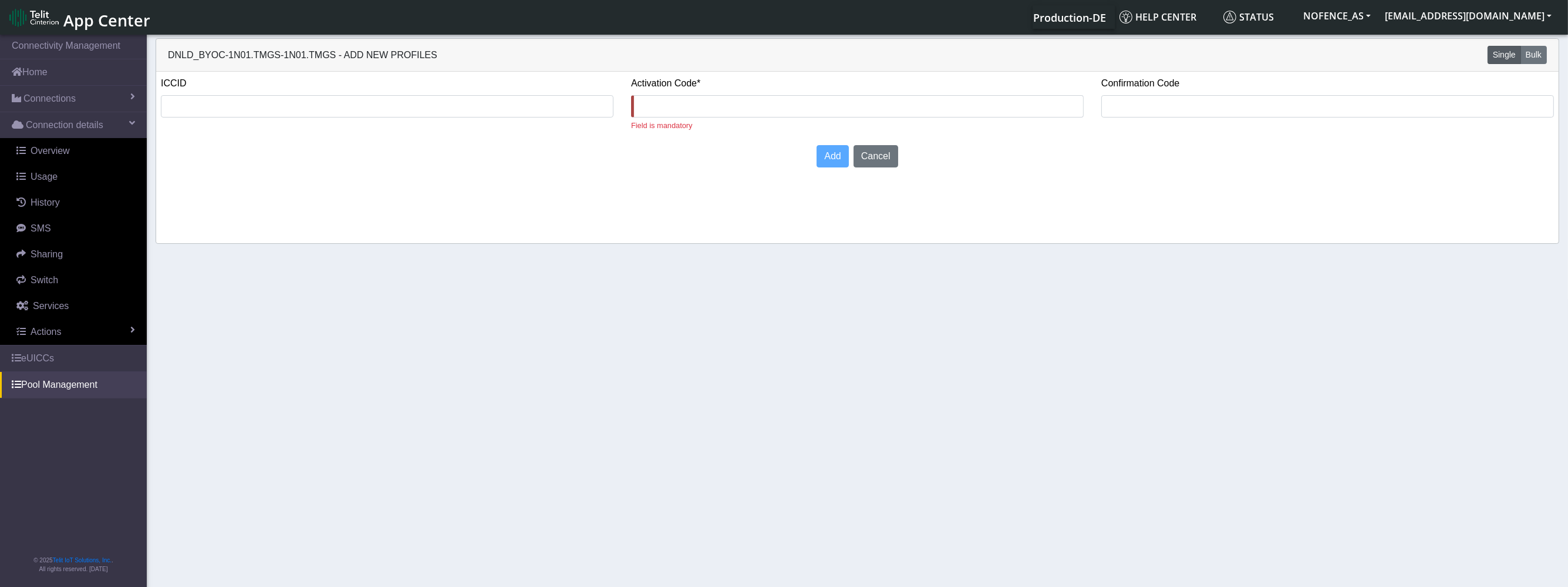
click at [77, 24] on span "App Center" at bounding box center [107, 20] width 87 height 22
